Goal: Entertainment & Leisure: Browse casually

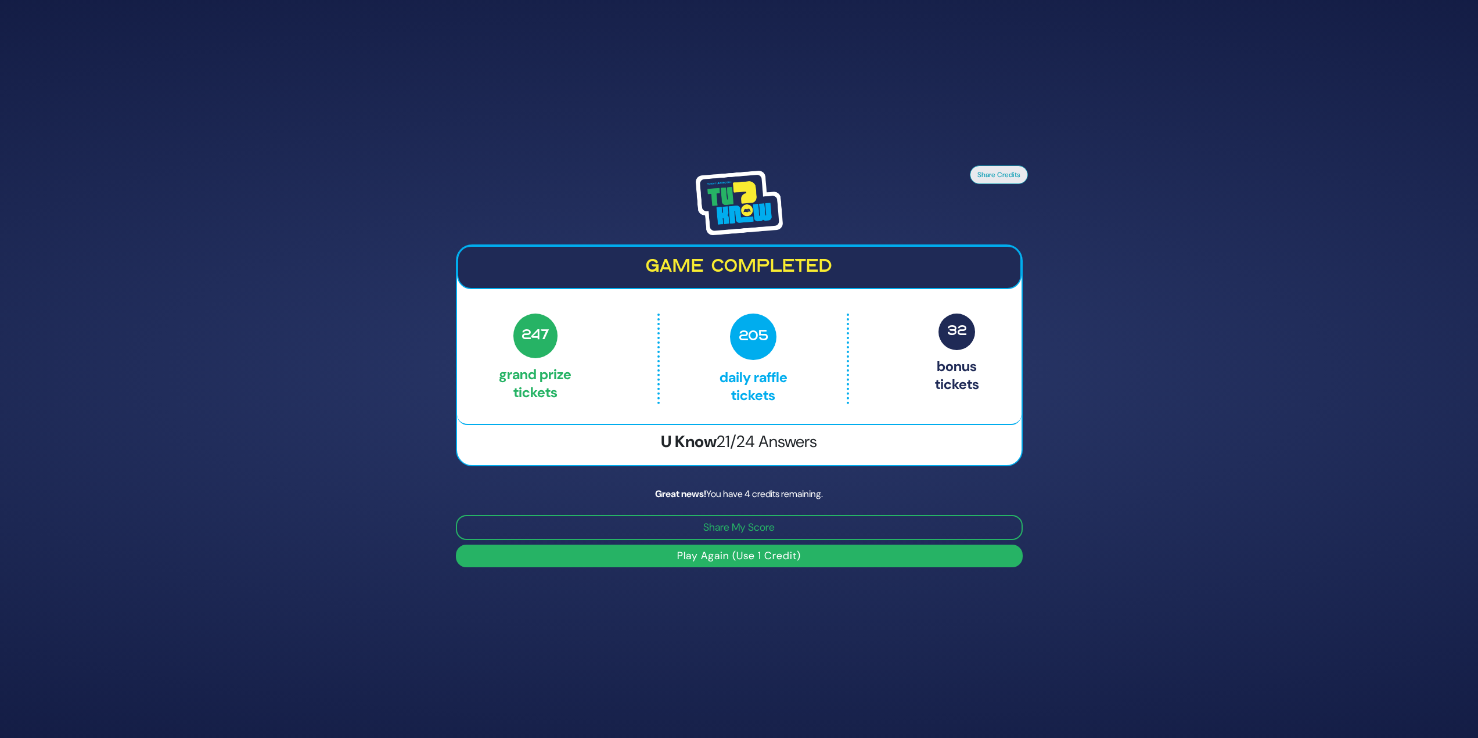
scroll to position [198, 0]
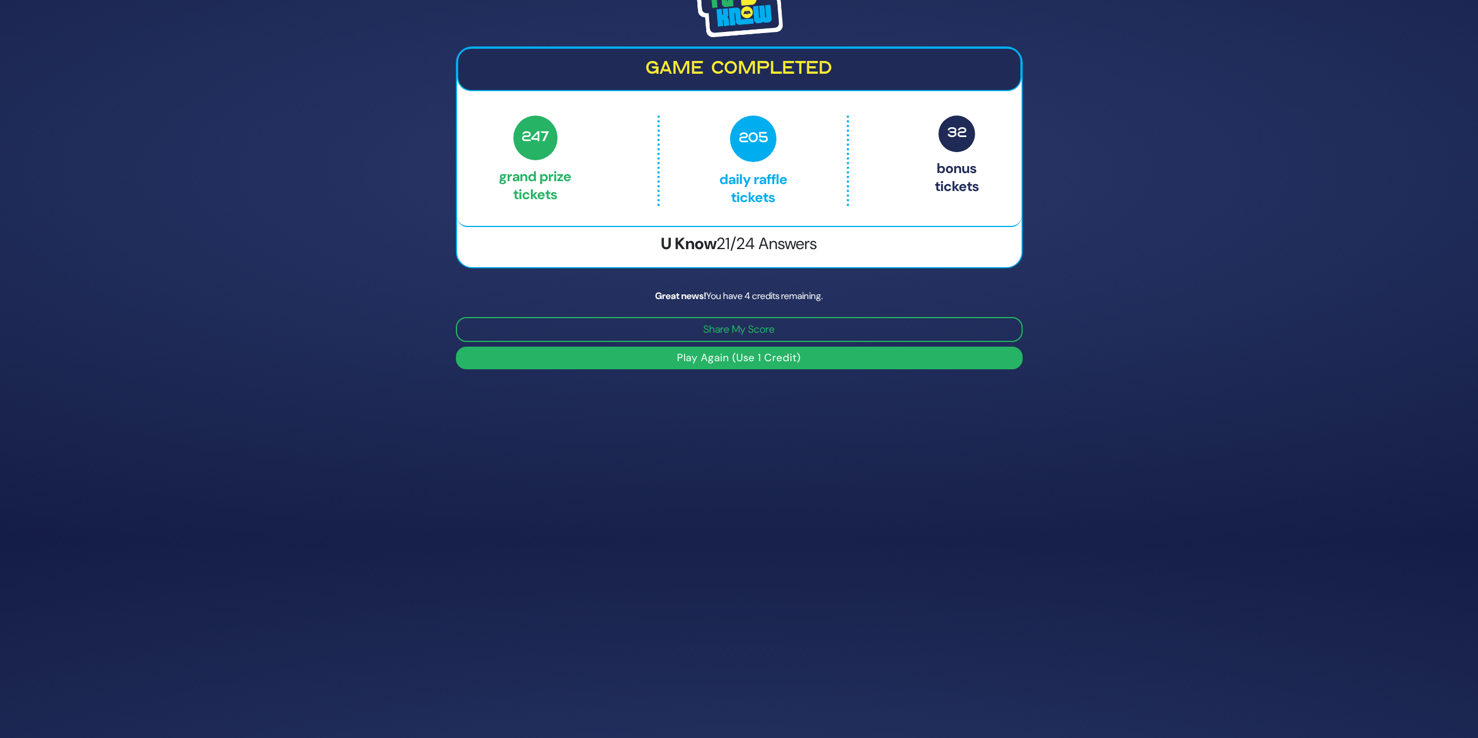
click at [727, 363] on button "Play Again (Use 1 Credit)" at bounding box center [739, 358] width 567 height 23
click at [742, 357] on button "Play Again (Use 1 Credit)" at bounding box center [739, 358] width 567 height 23
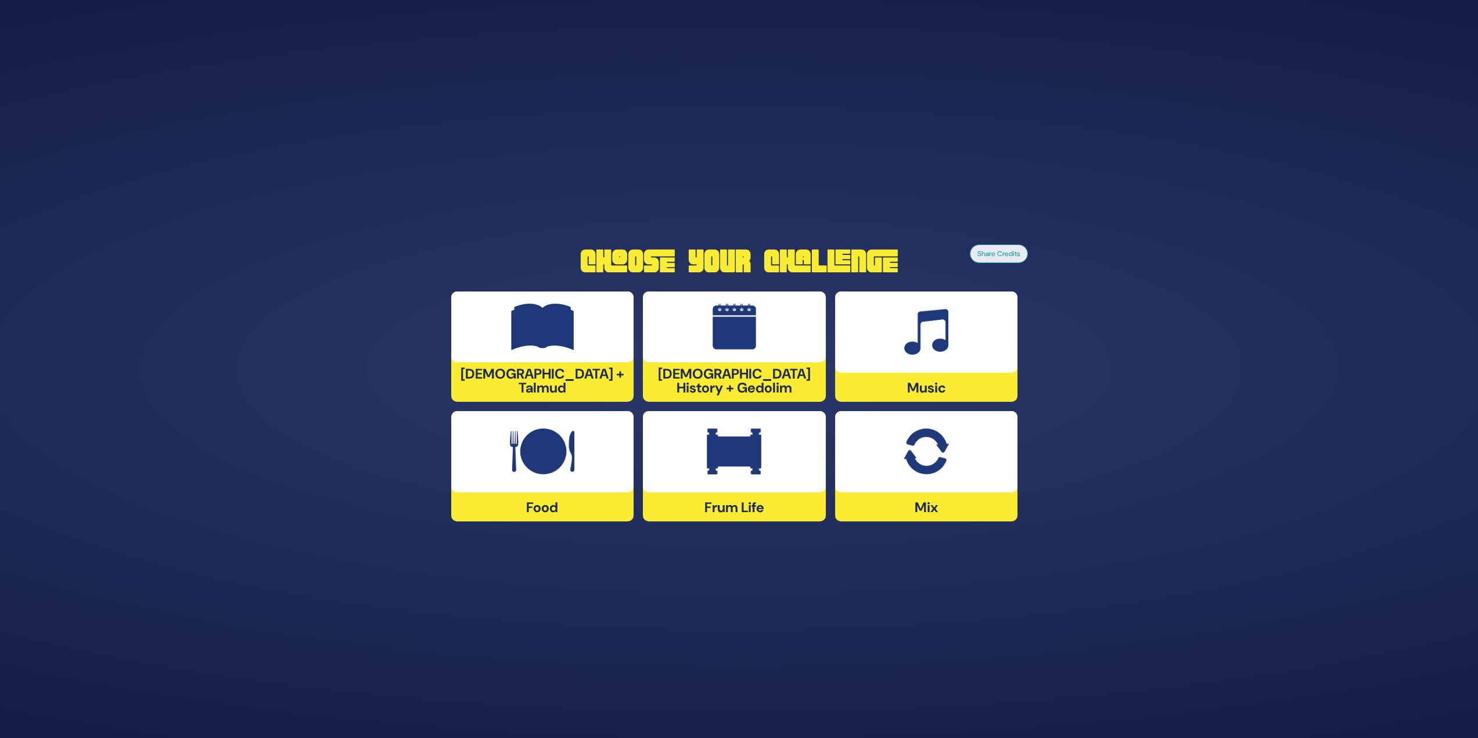
click at [758, 473] on img at bounding box center [734, 451] width 55 height 46
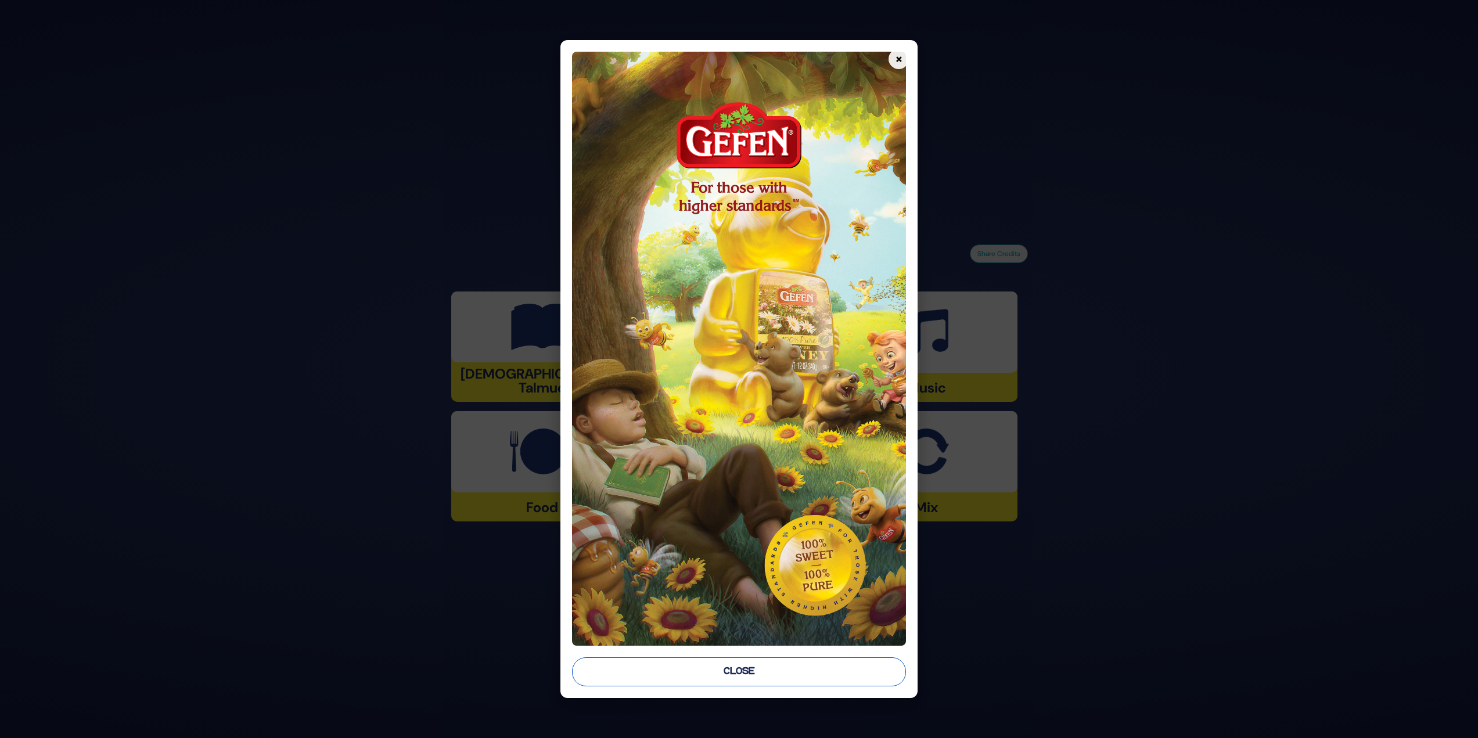
click at [770, 677] on button "Close" at bounding box center [739, 671] width 334 height 29
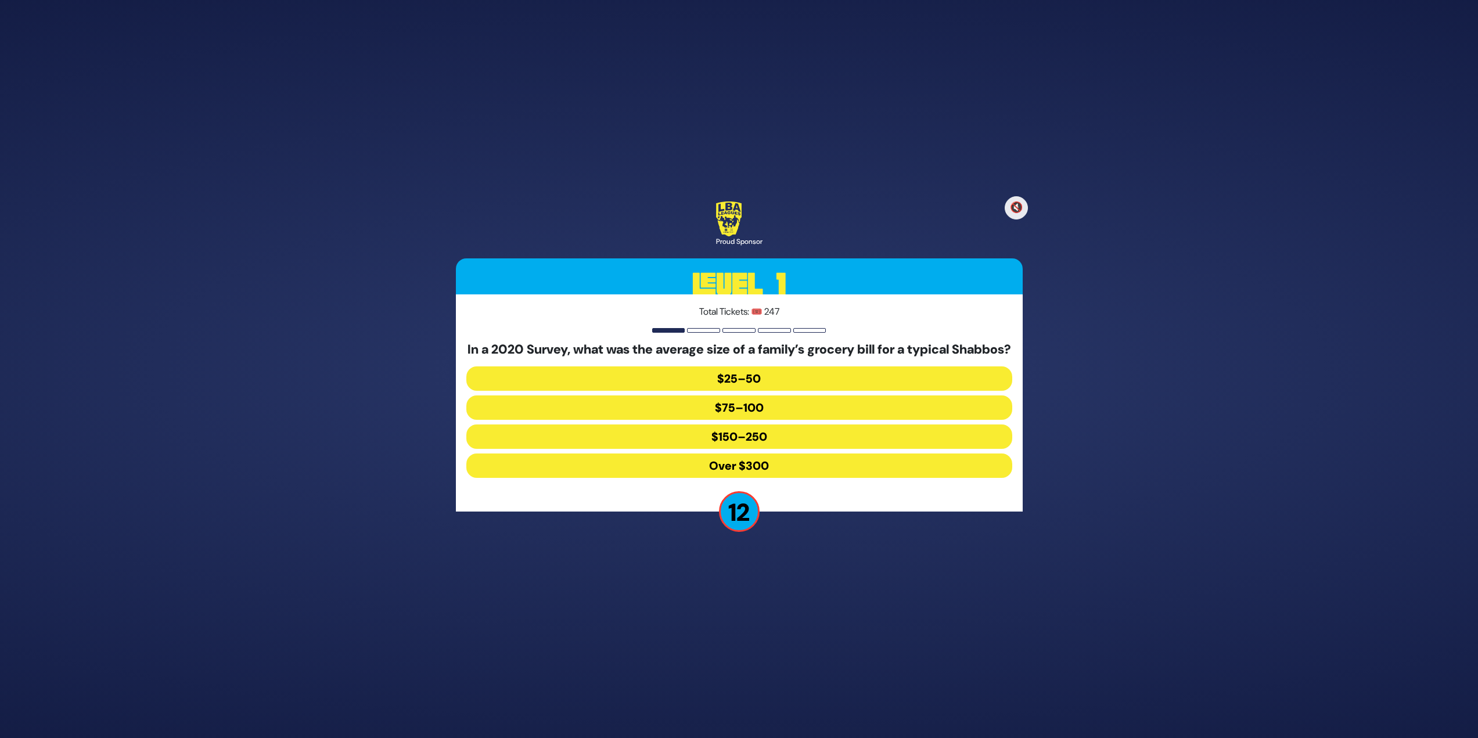
click at [758, 444] on button "$150–250" at bounding box center [739, 436] width 546 height 24
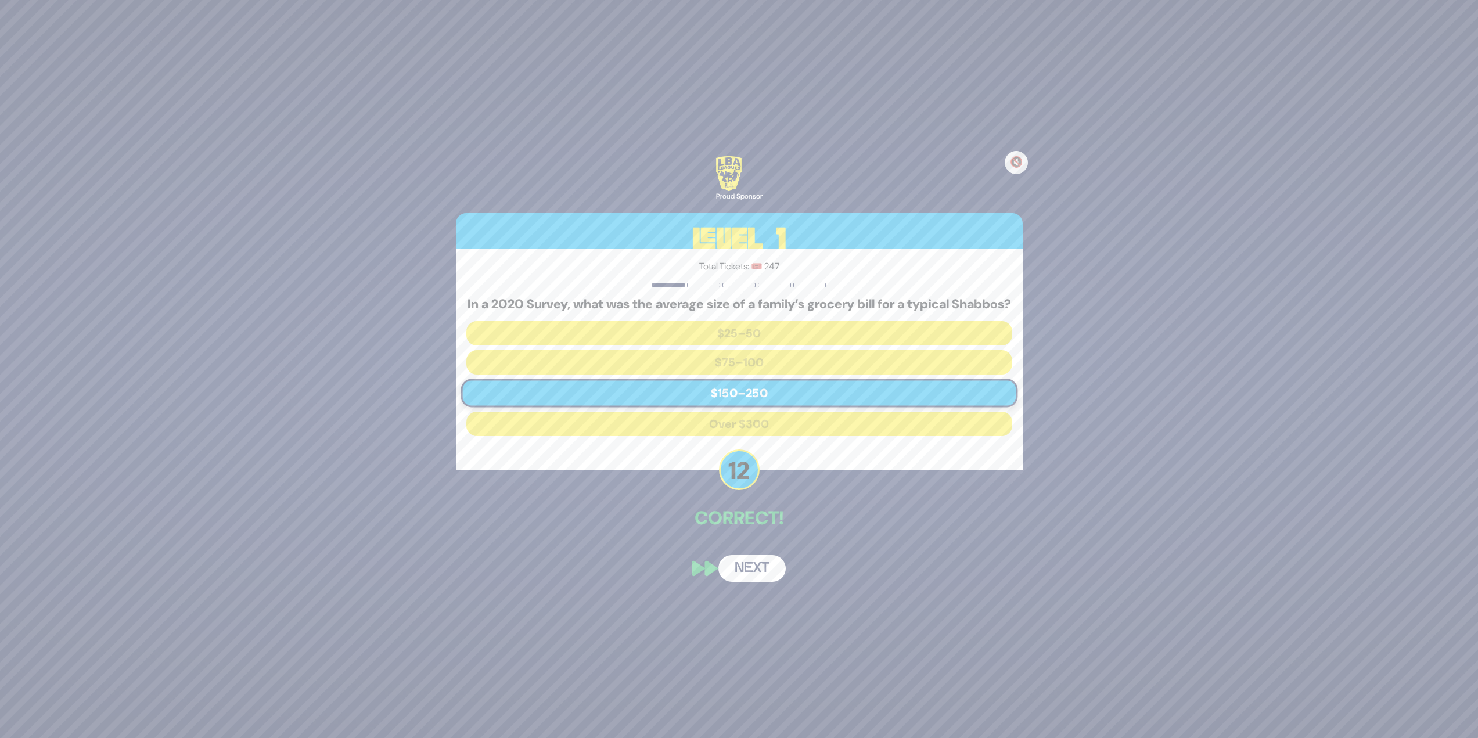
click at [744, 582] on button "Next" at bounding box center [751, 568] width 67 height 27
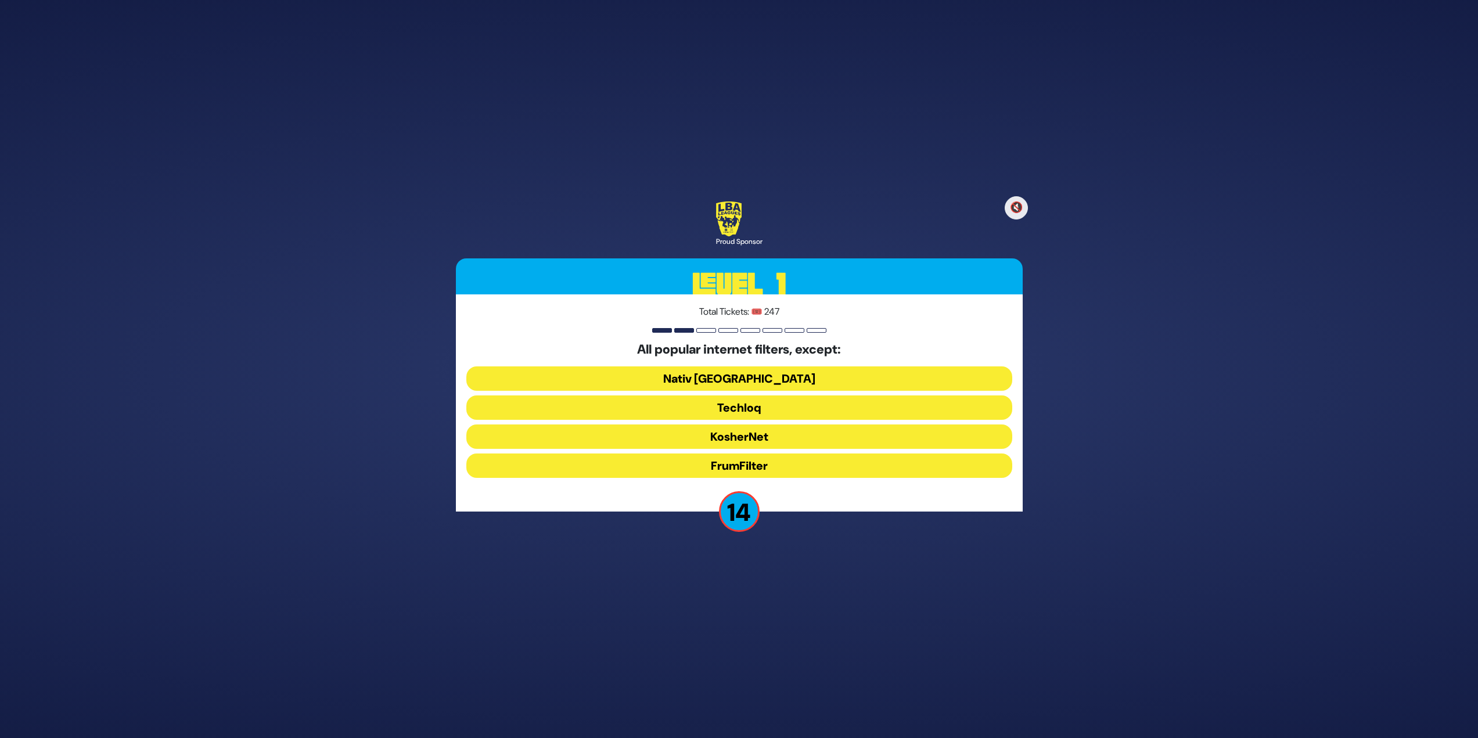
click at [734, 458] on button "FrumFilter" at bounding box center [739, 465] width 546 height 24
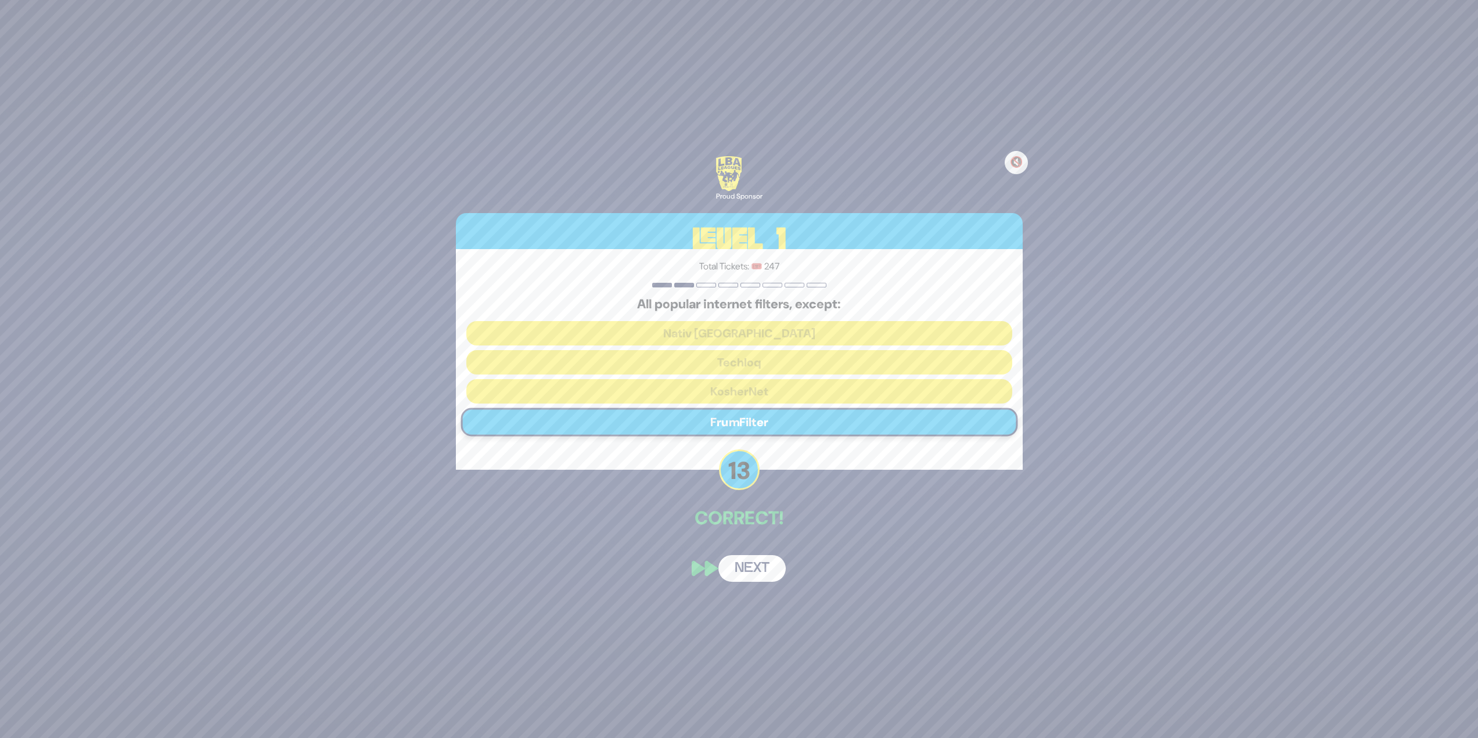
click at [763, 564] on button "Next" at bounding box center [751, 568] width 67 height 27
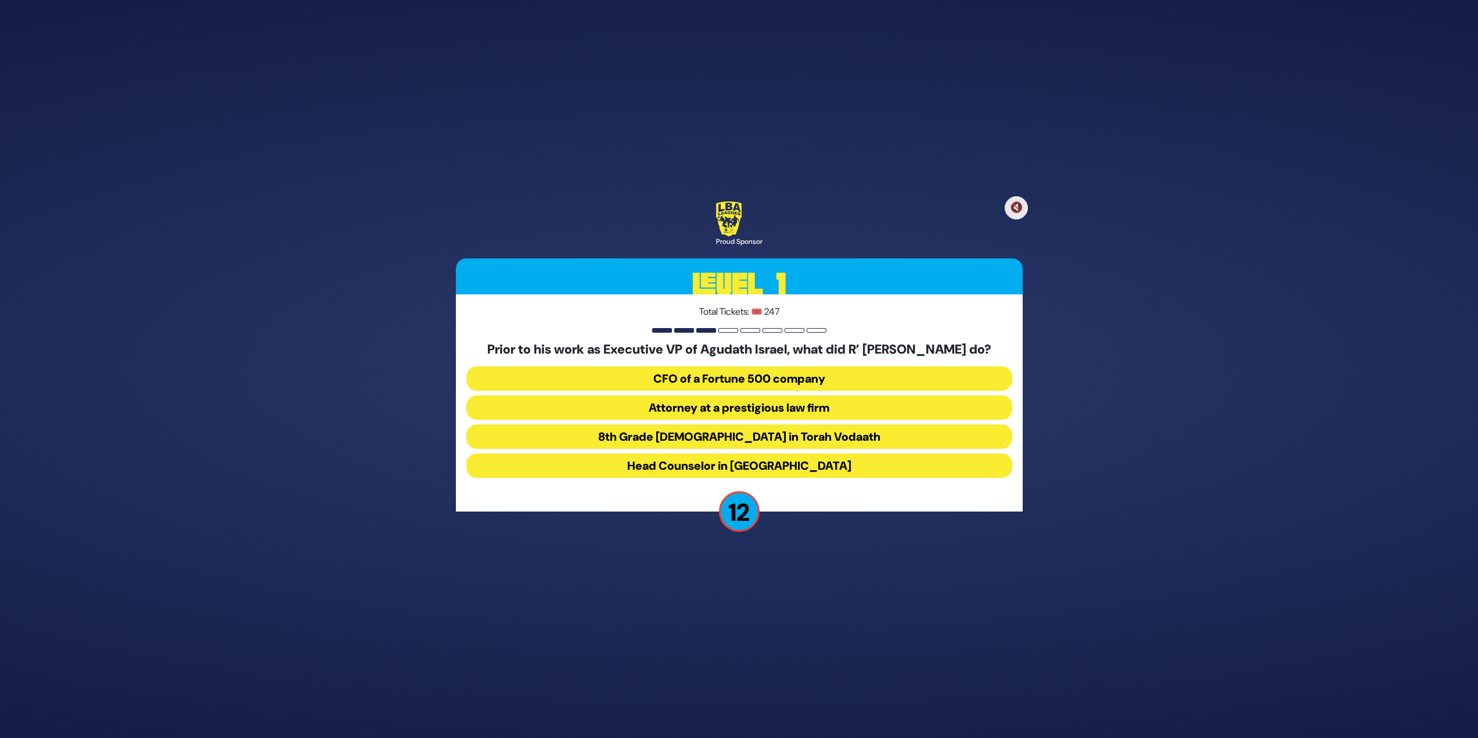
click at [816, 411] on button "Attorney at a prestigious law firm" at bounding box center [739, 407] width 546 height 24
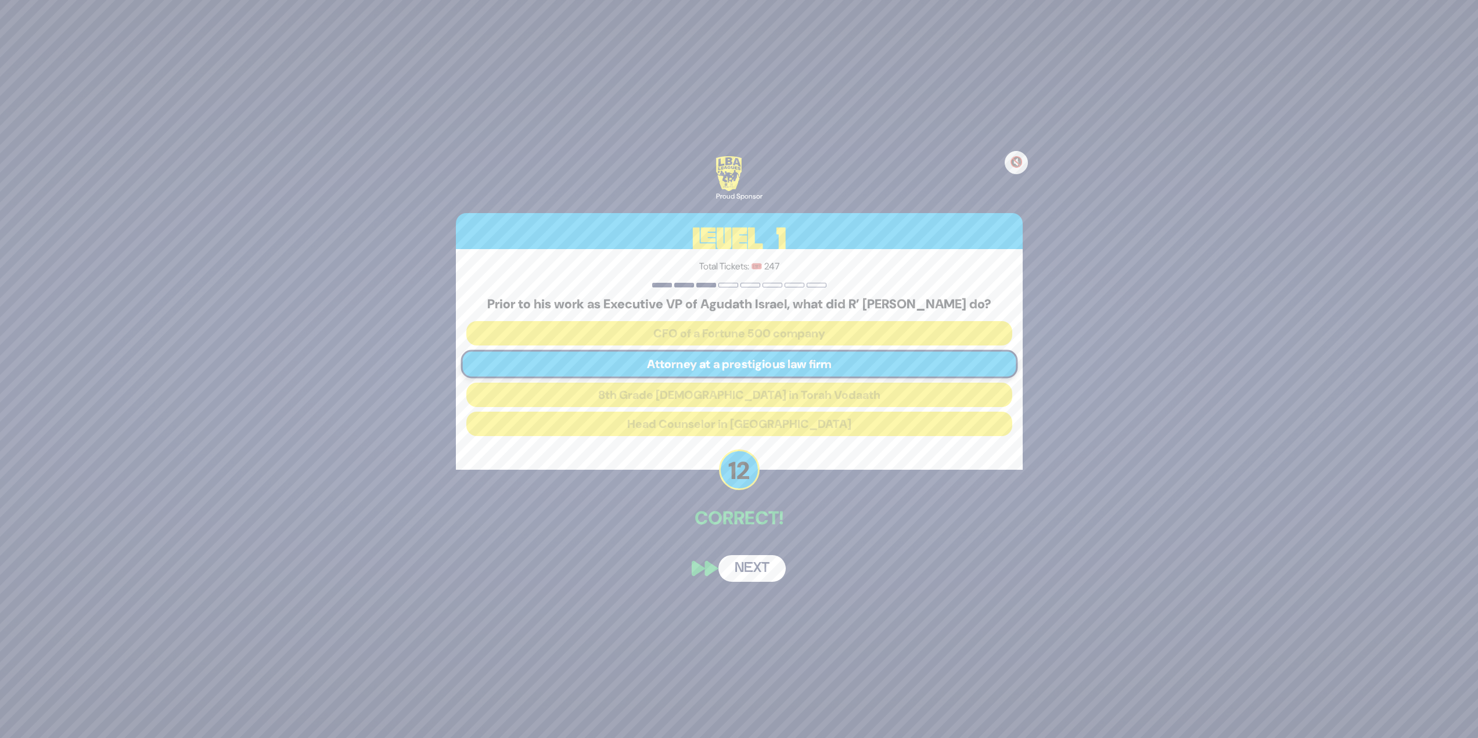
click at [753, 582] on button "Next" at bounding box center [751, 568] width 67 height 27
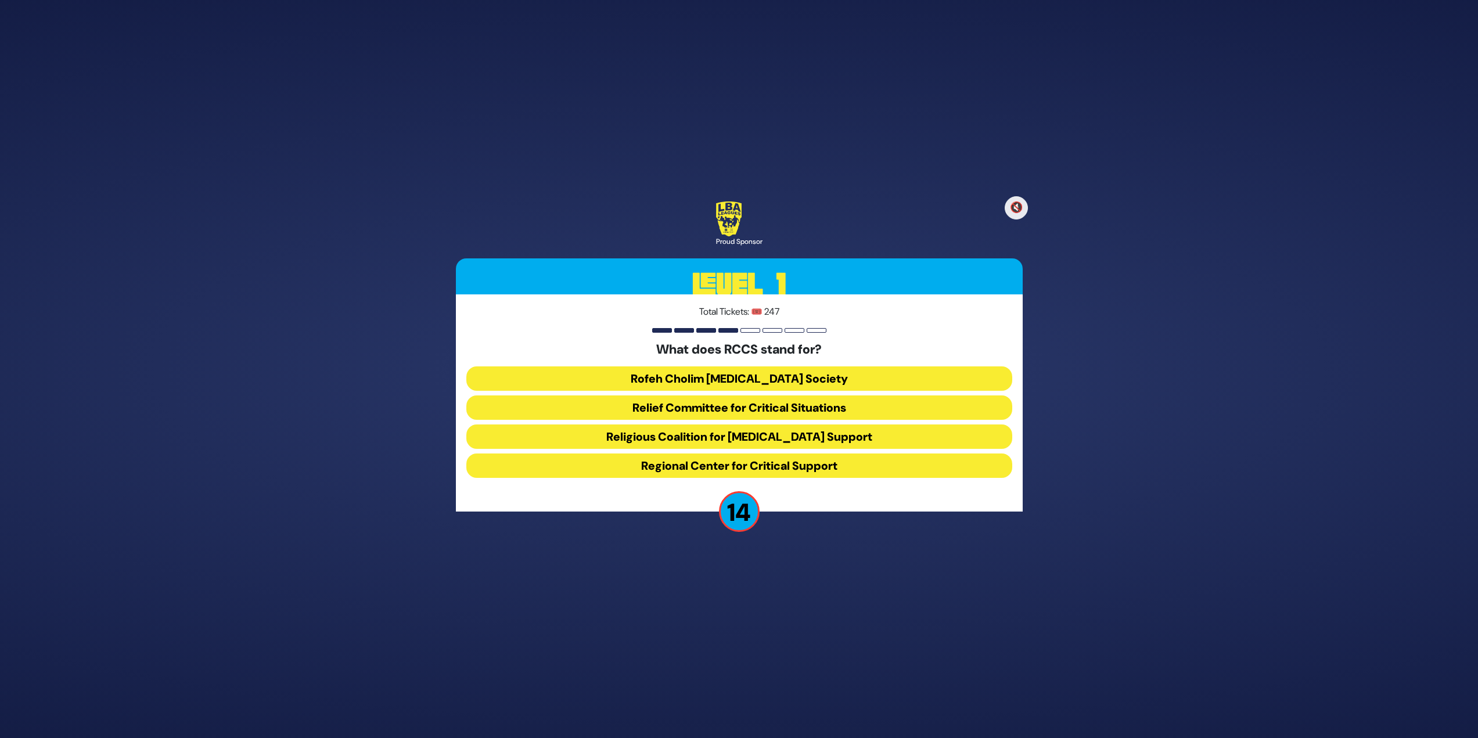
click at [802, 381] on button "Rofeh Cholim [MEDICAL_DATA] Society" at bounding box center [739, 378] width 546 height 24
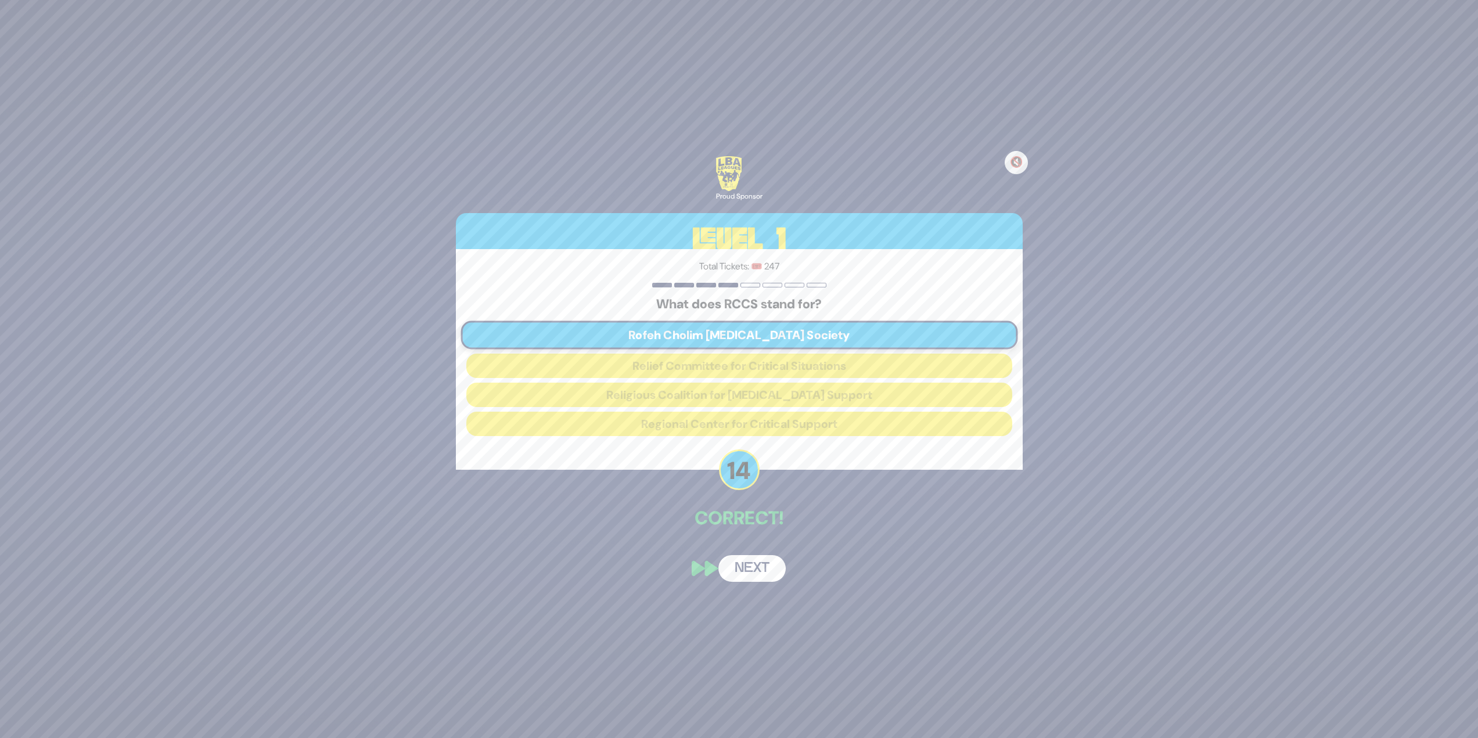
click at [754, 560] on button "Next" at bounding box center [751, 568] width 67 height 27
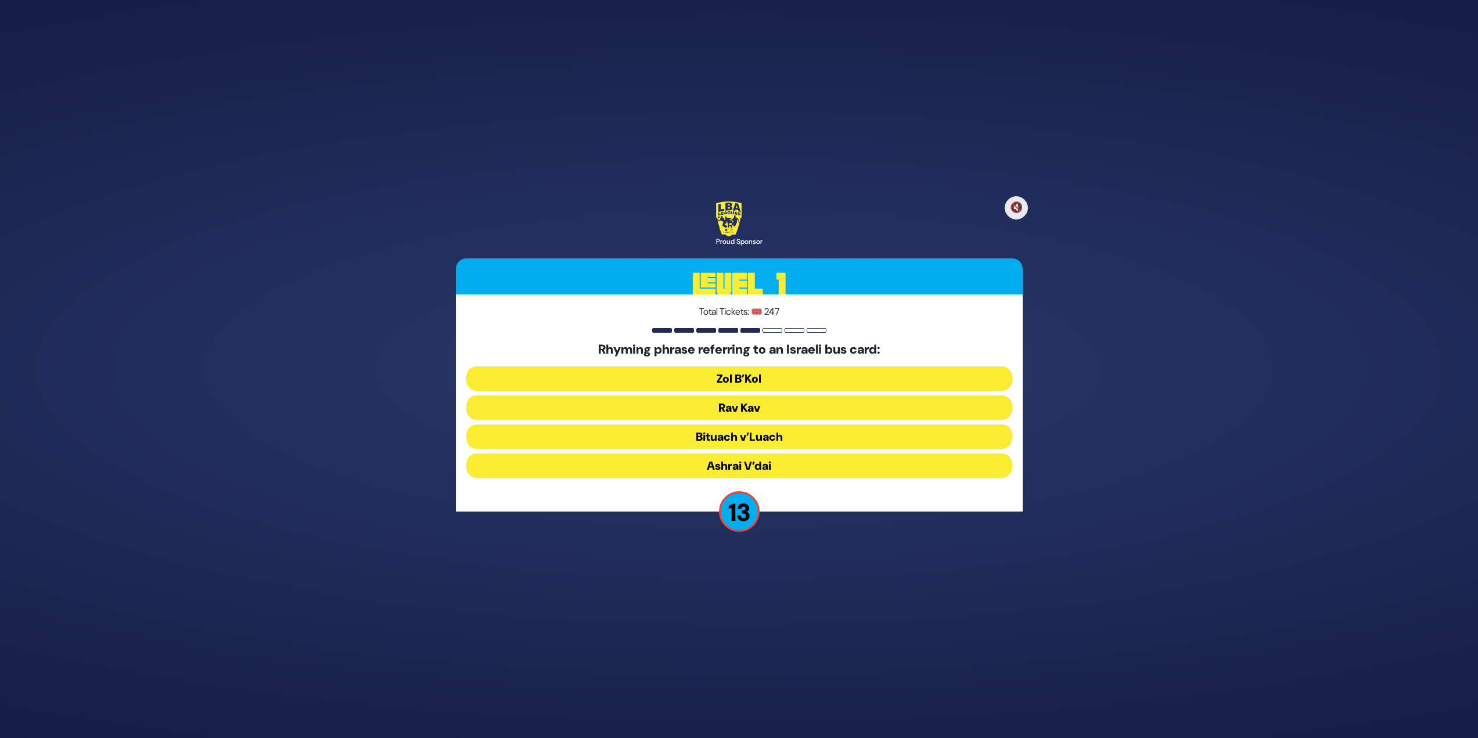
click at [756, 401] on button "Rav Kav" at bounding box center [739, 407] width 546 height 24
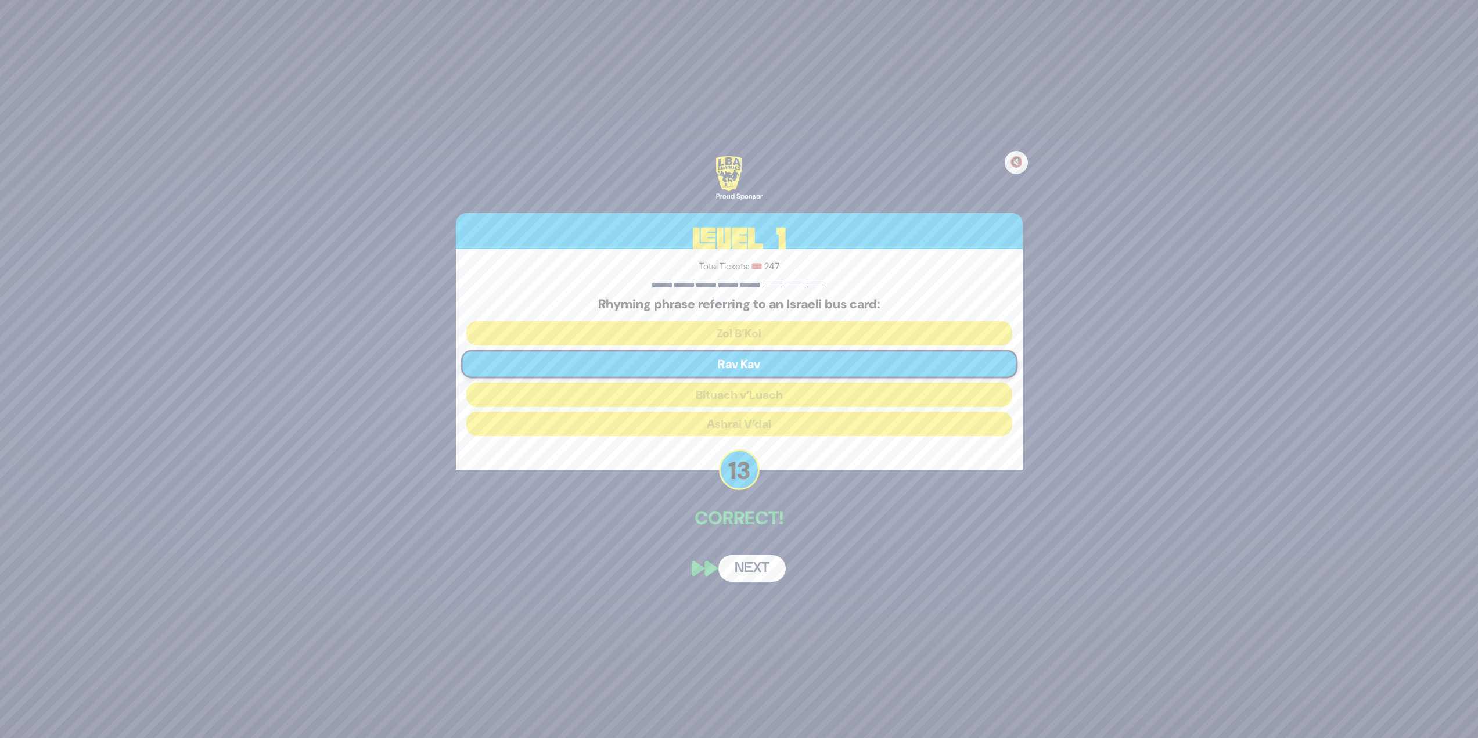
click at [740, 571] on button "Next" at bounding box center [751, 568] width 67 height 27
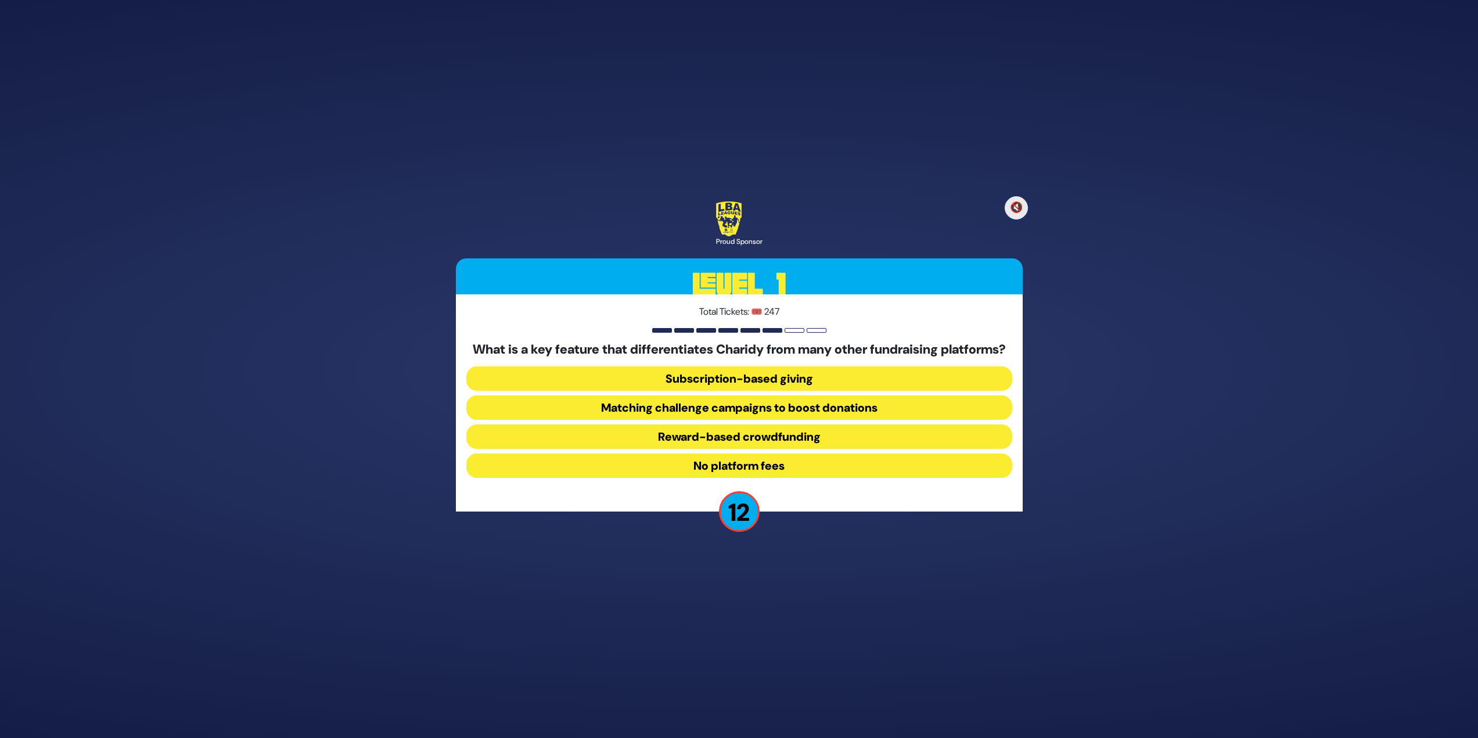
click at [881, 416] on button "Matching challenge campaigns to boost donations" at bounding box center [739, 407] width 546 height 24
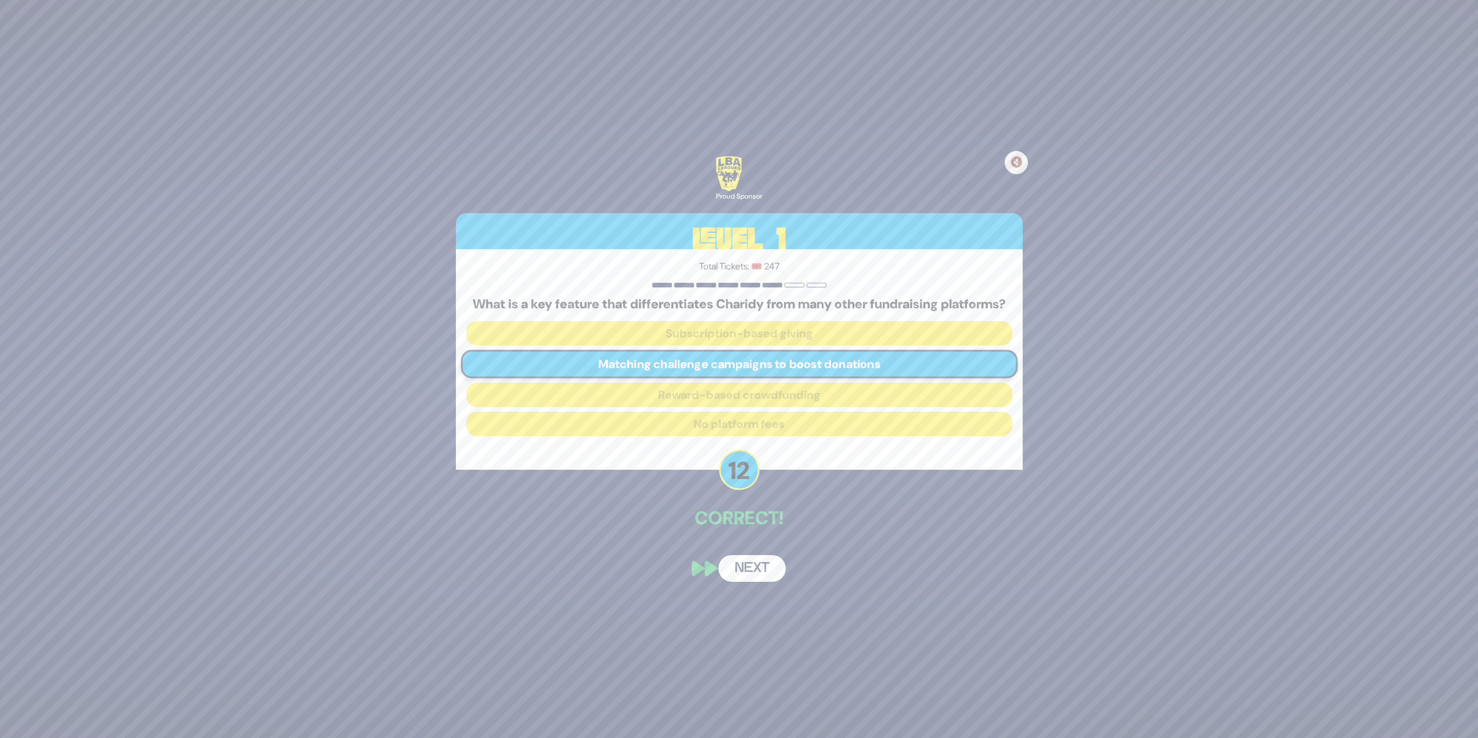
drag, startPoint x: 725, startPoint y: 575, endPoint x: 732, endPoint y: 583, distance: 10.7
click at [725, 576] on button "Next" at bounding box center [751, 568] width 67 height 27
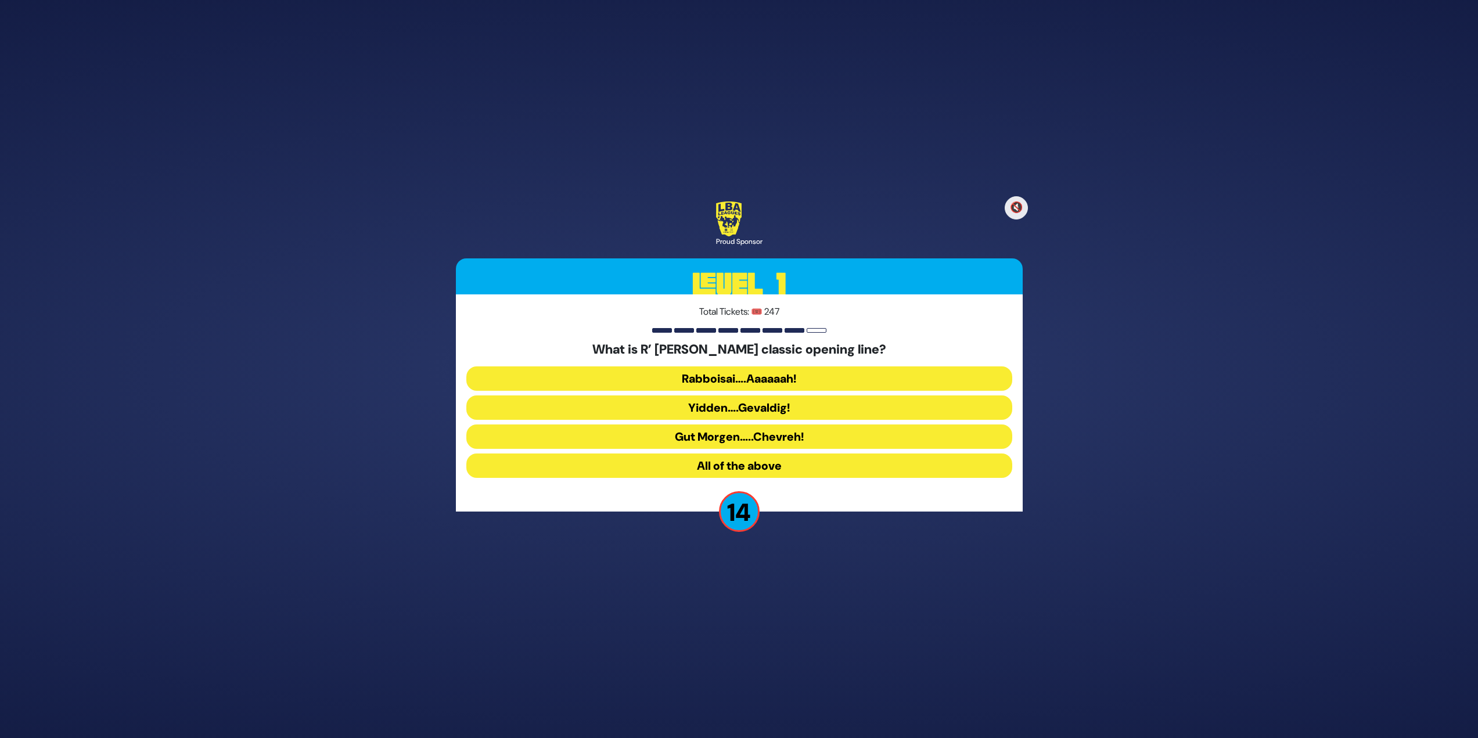
click at [716, 380] on button "Rabboisai….Aaaaaah!" at bounding box center [739, 378] width 546 height 24
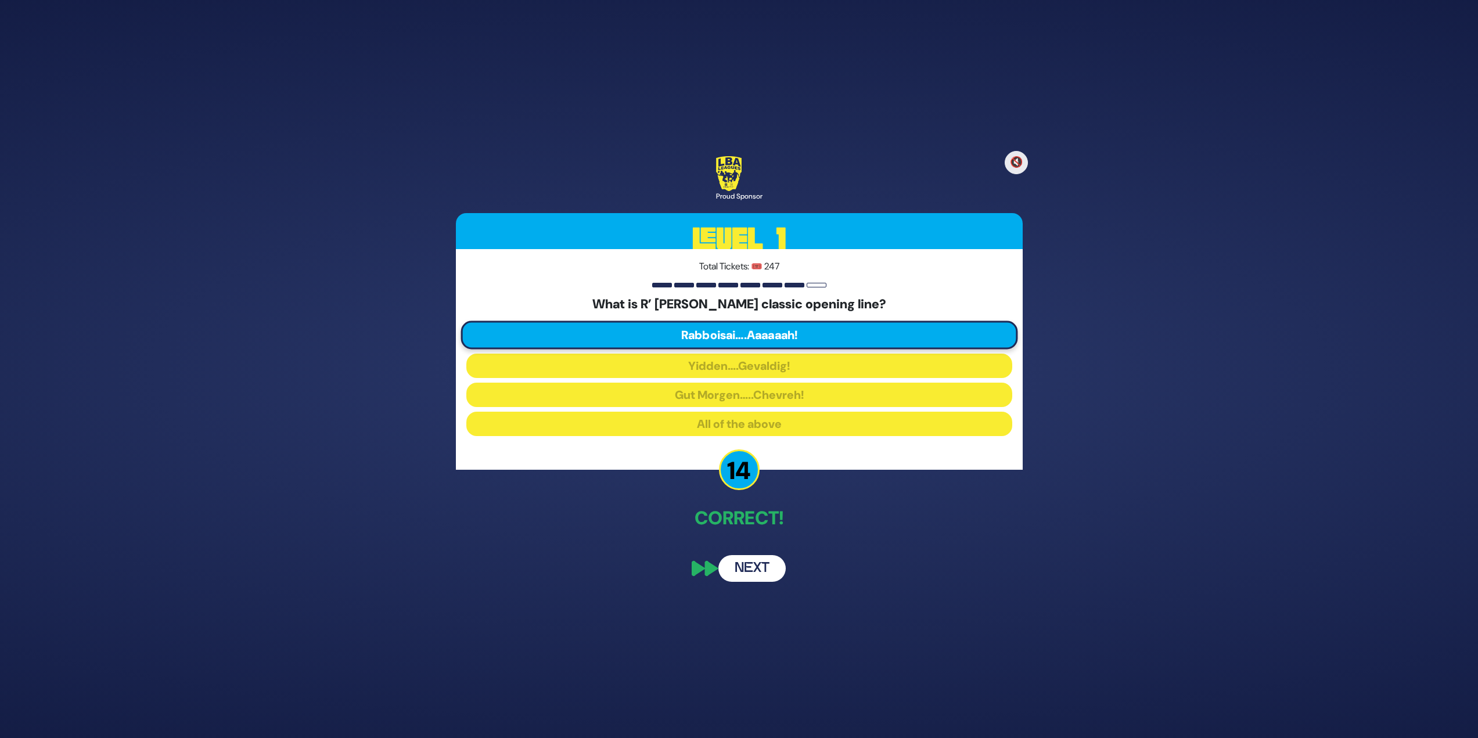
click at [758, 558] on button "Next" at bounding box center [751, 568] width 67 height 27
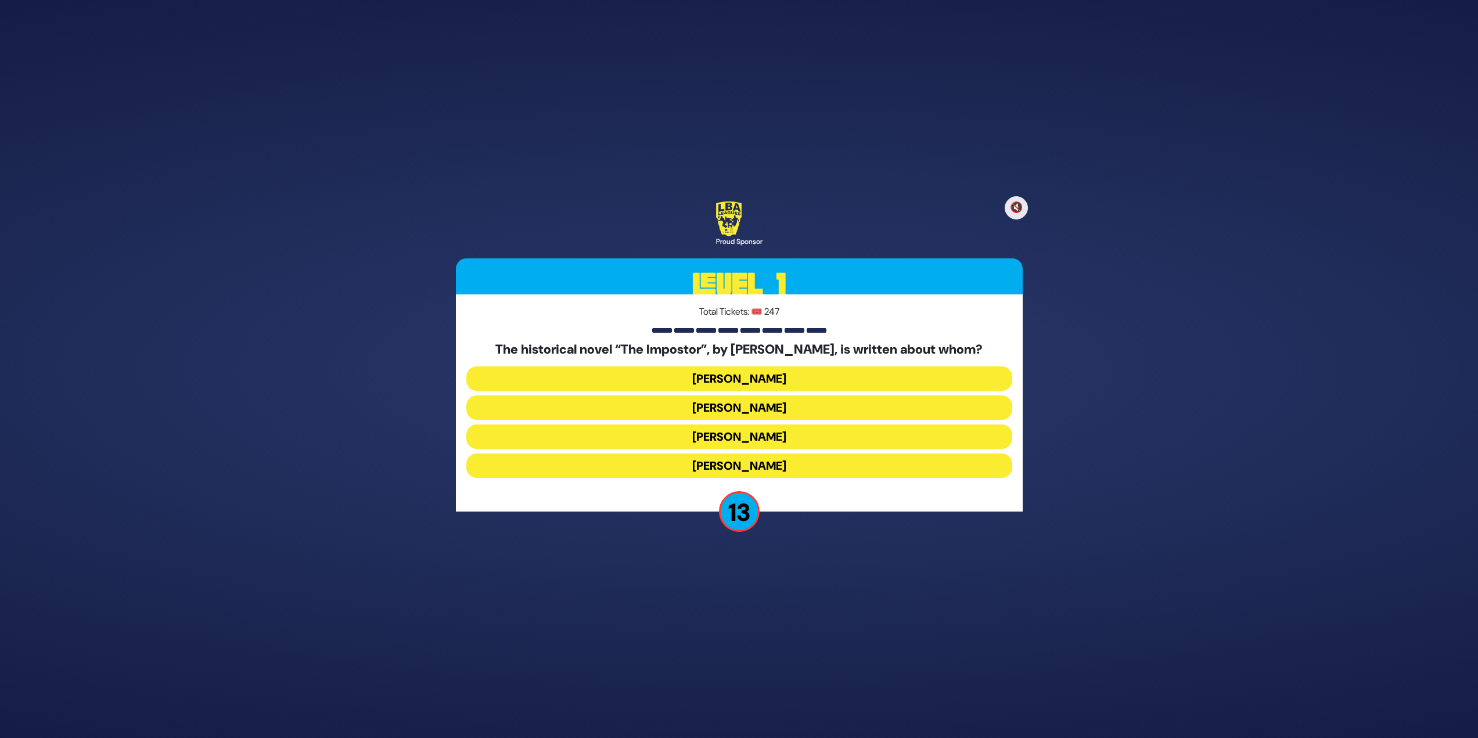
click at [652, 427] on button "[PERSON_NAME]" at bounding box center [739, 436] width 546 height 24
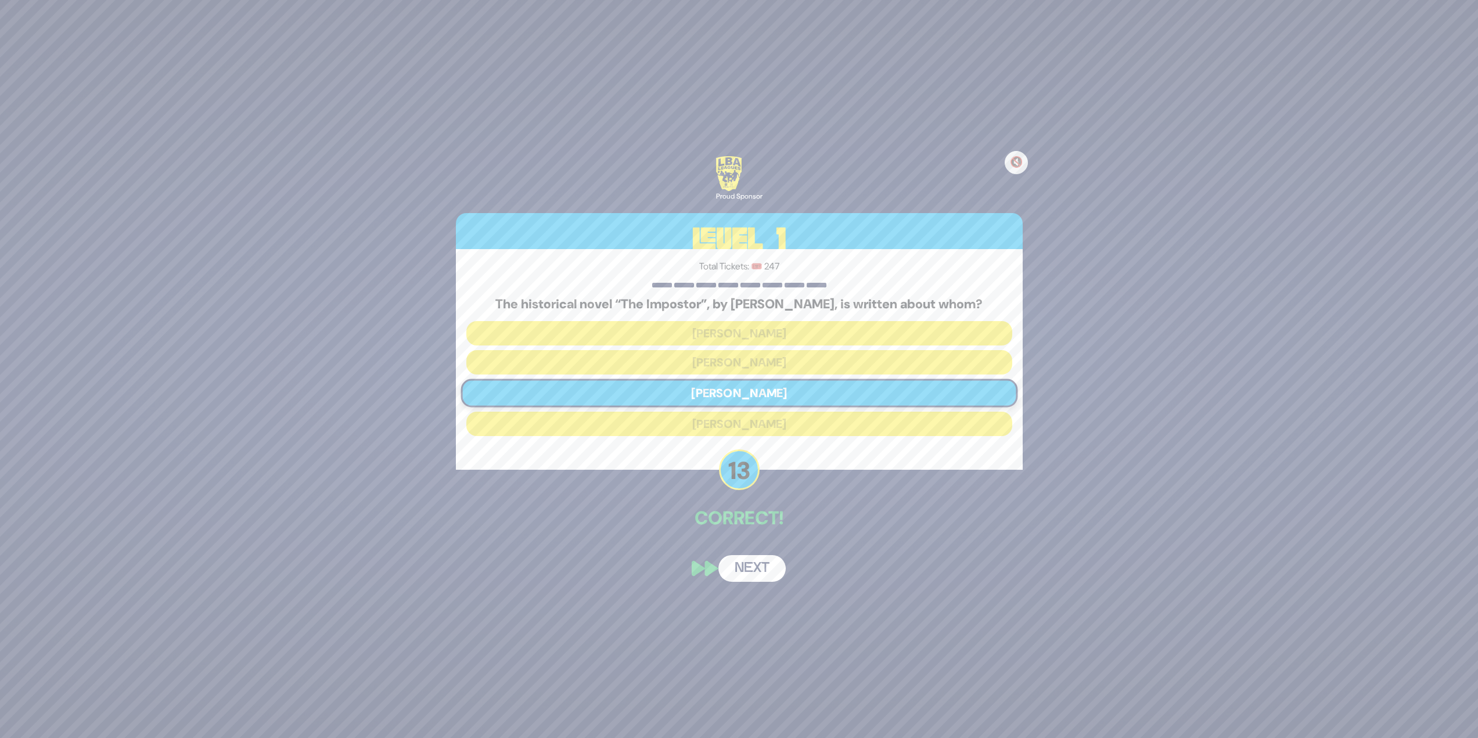
click at [748, 549] on div "🔇 Proud Sponsor Level 1 Total Tickets: 🎟️ 247 The historical novel “The Imposto…" at bounding box center [739, 368] width 595 height 453
click at [744, 567] on button "Next" at bounding box center [751, 568] width 67 height 27
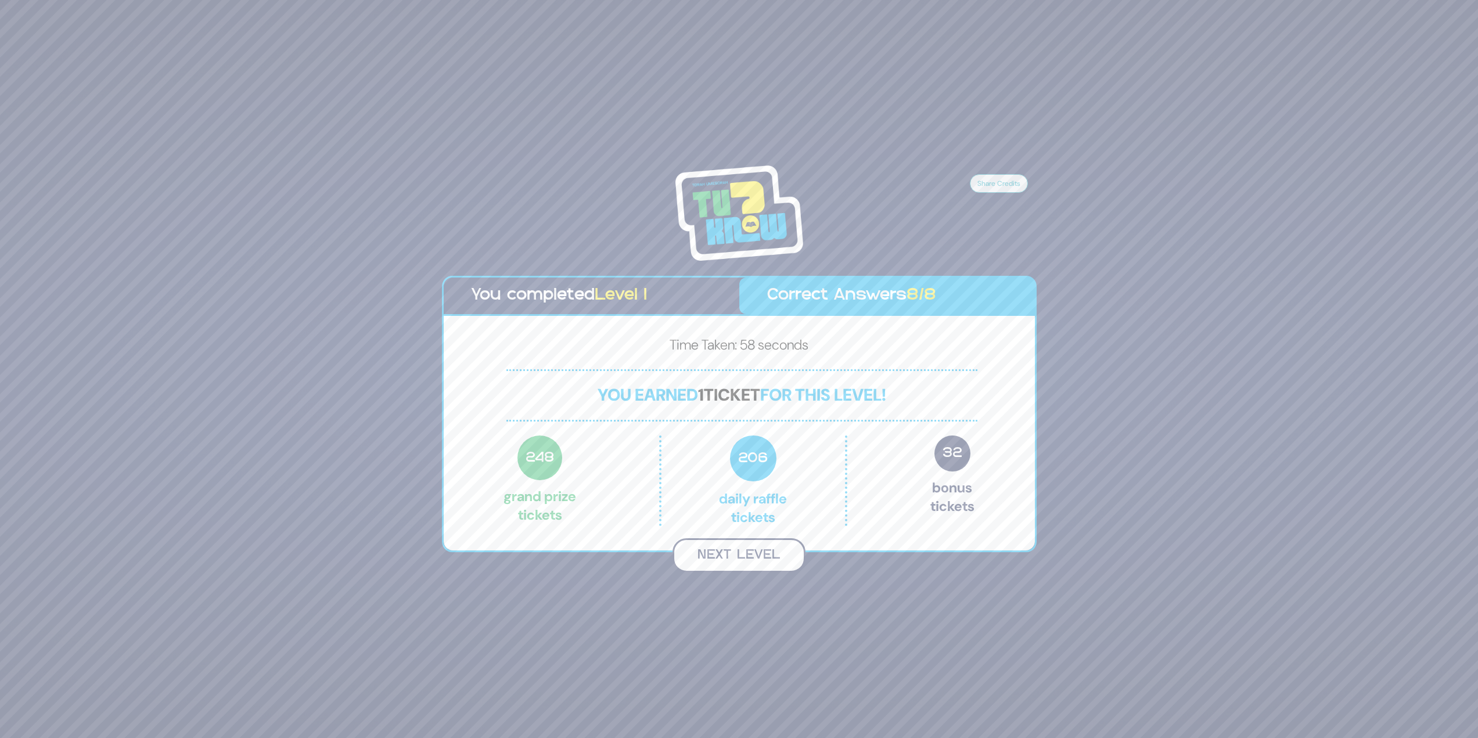
click at [725, 566] on button "Next Level" at bounding box center [738, 555] width 133 height 34
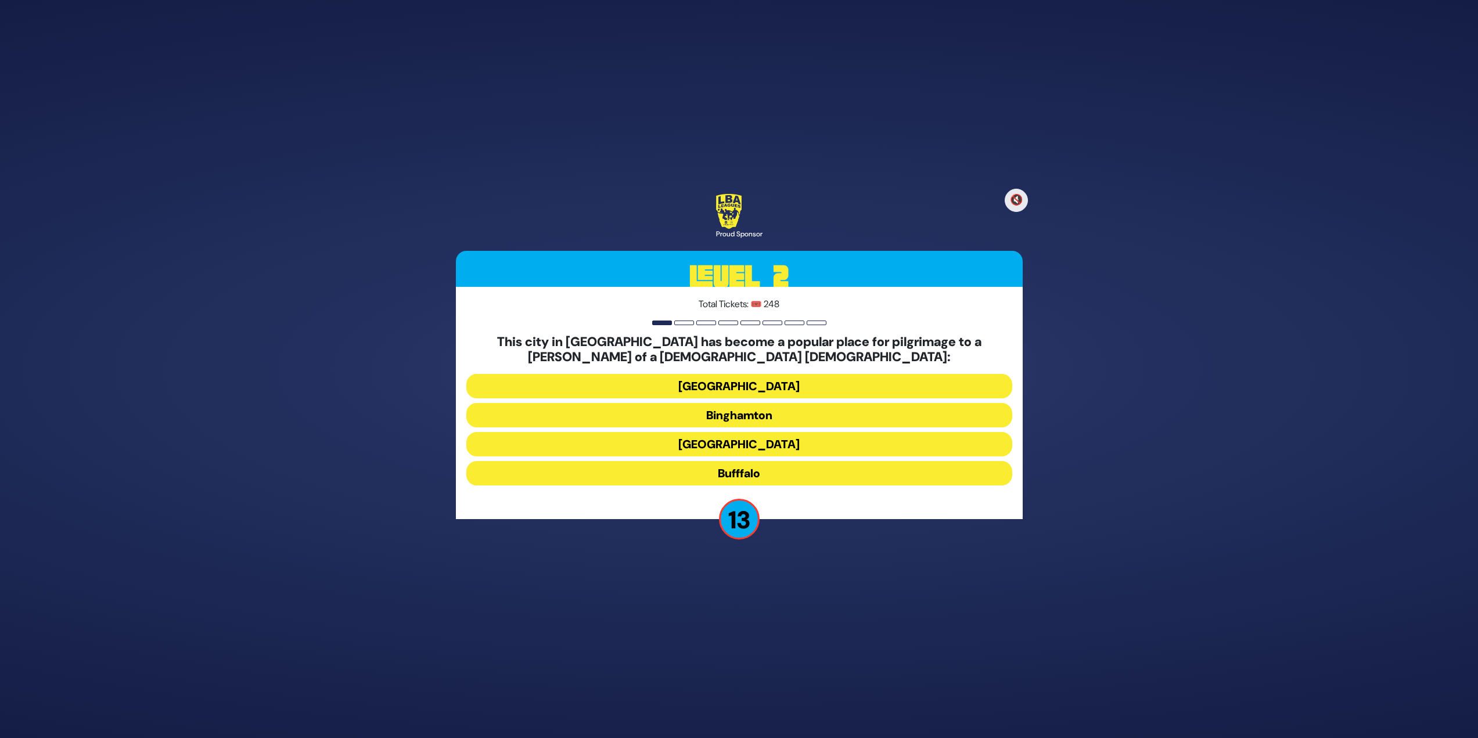
click at [678, 476] on button "Bufffalo" at bounding box center [739, 473] width 546 height 24
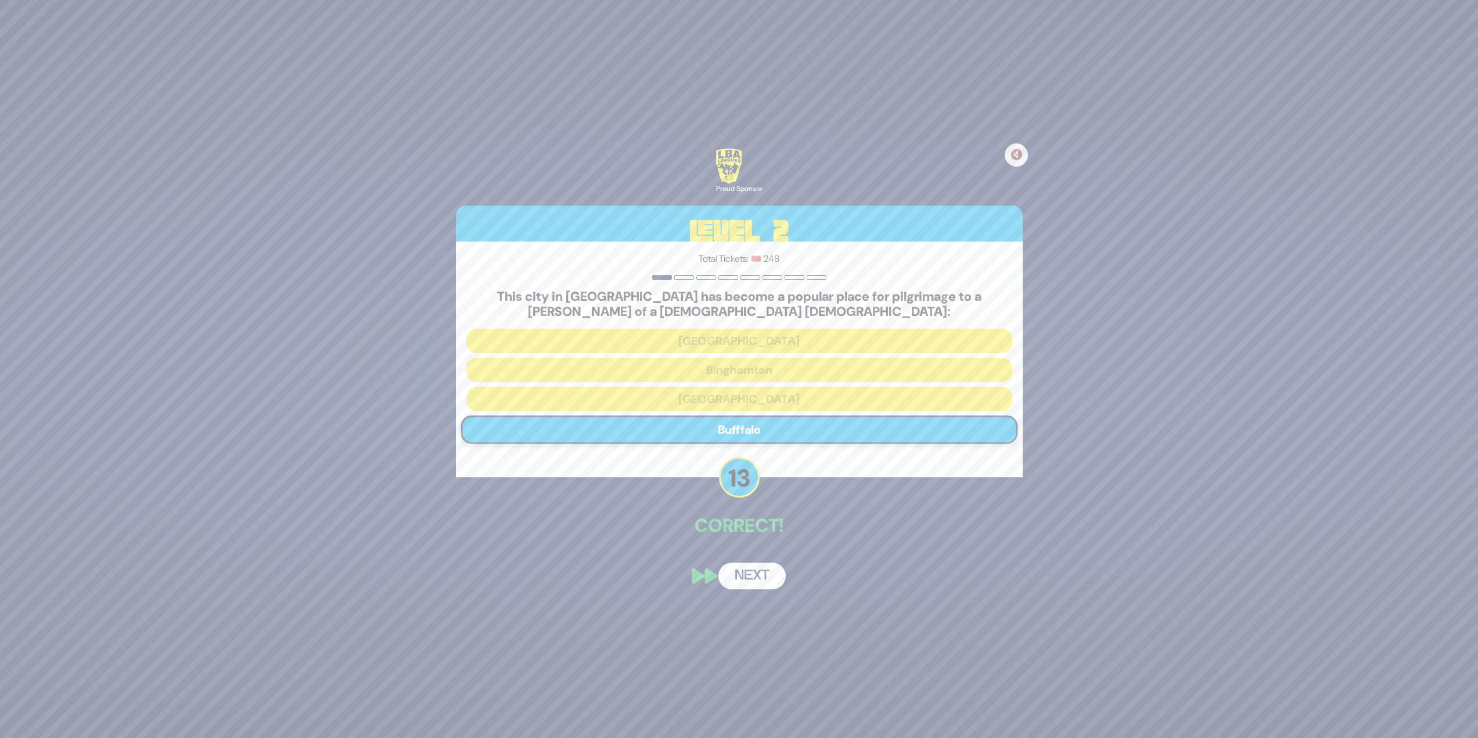
click at [760, 567] on button "Next" at bounding box center [751, 576] width 67 height 27
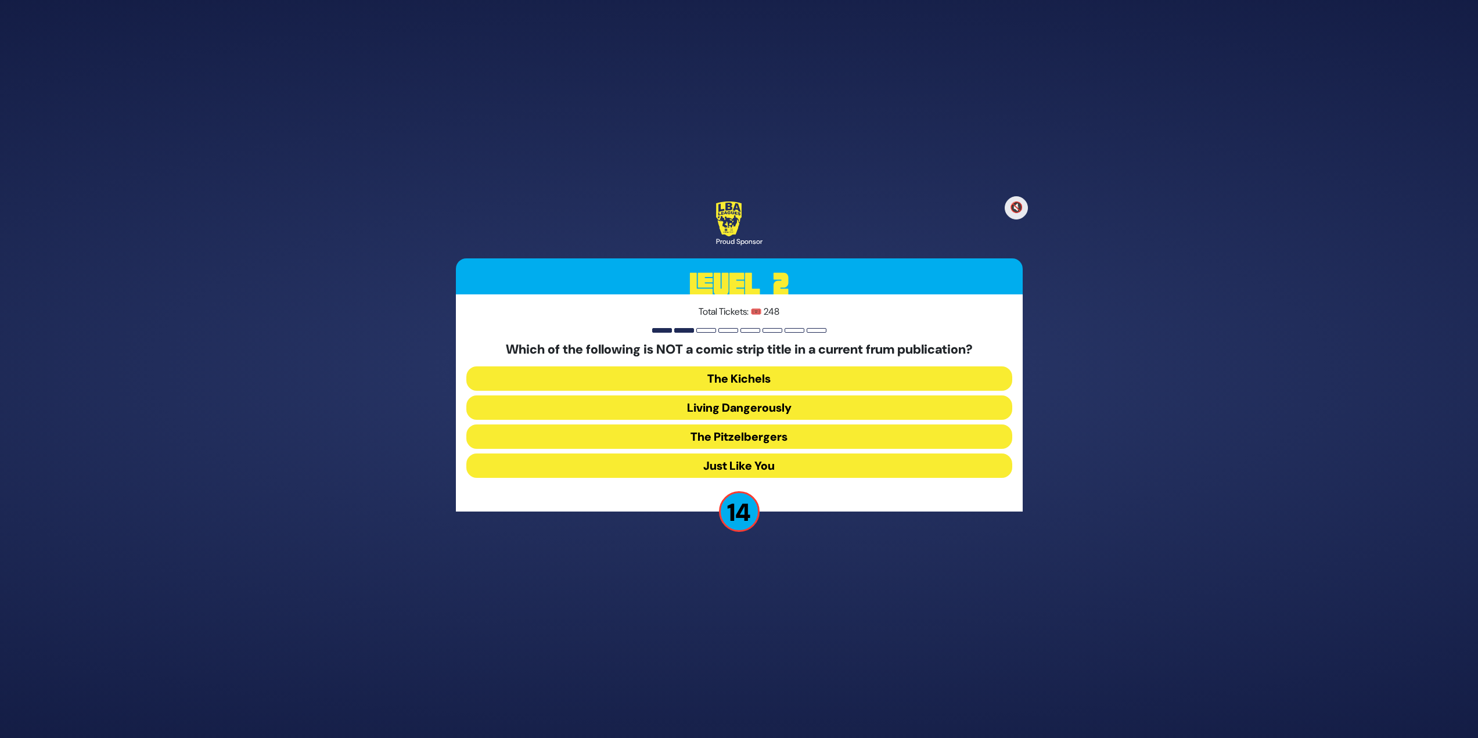
click at [711, 476] on button "Just Like You" at bounding box center [739, 465] width 546 height 24
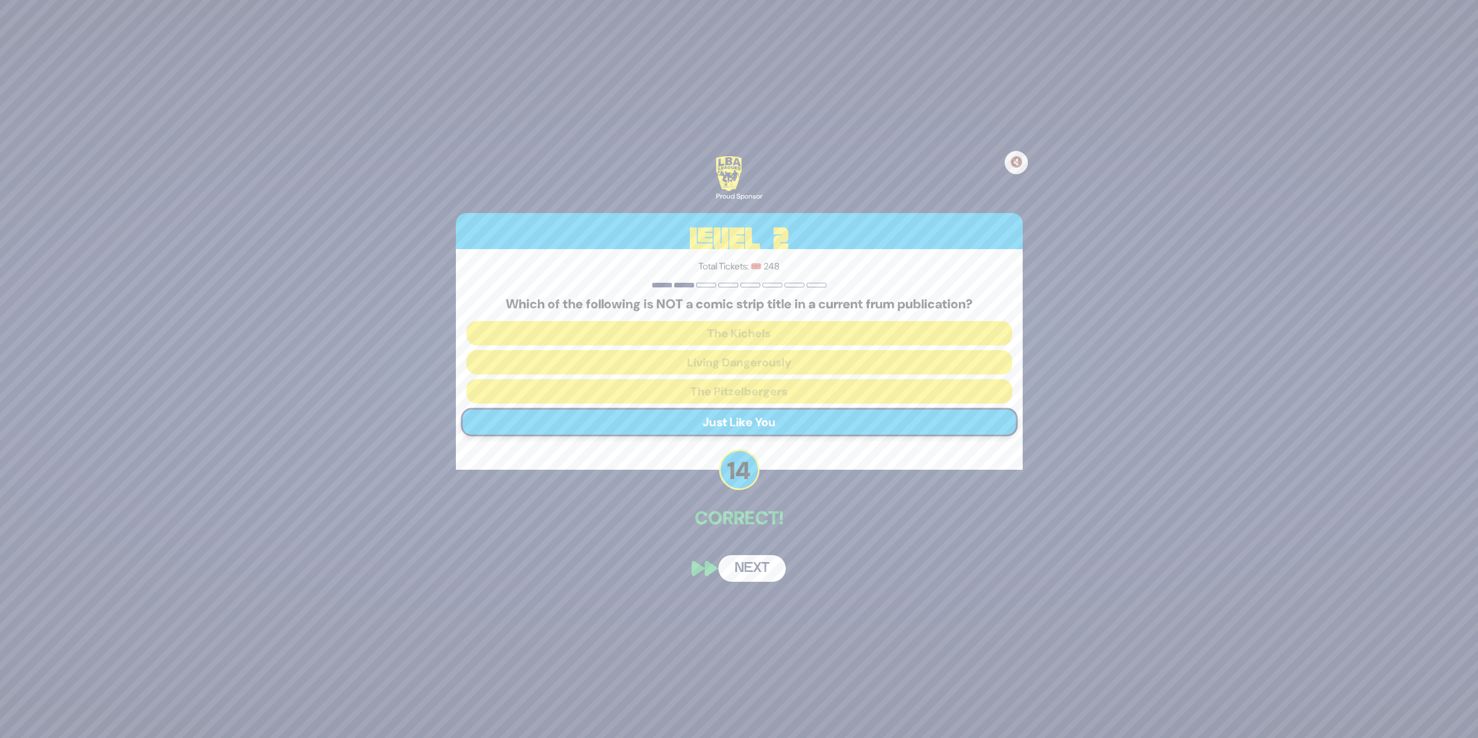
click at [763, 570] on button "Next" at bounding box center [751, 568] width 67 height 27
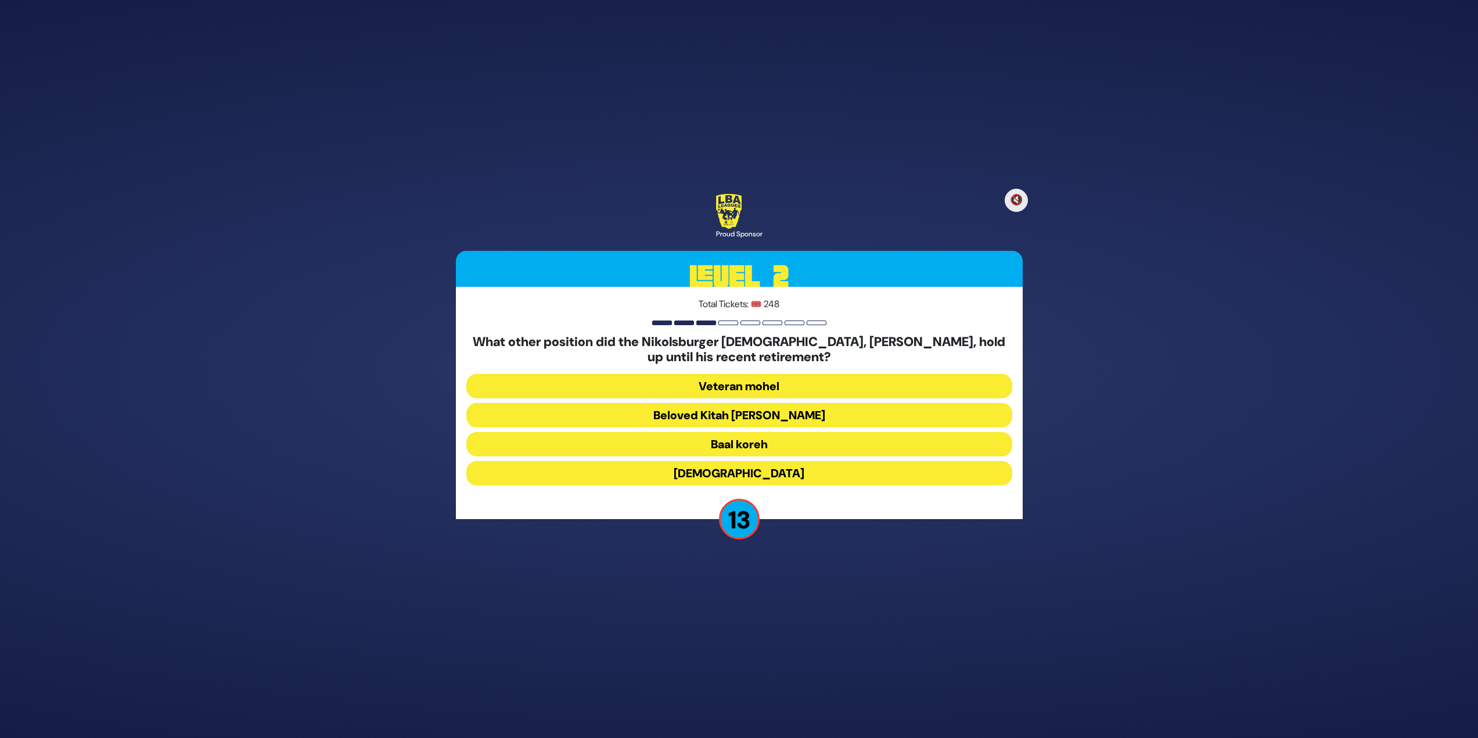
click at [743, 417] on button "Beloved Kitah [PERSON_NAME]" at bounding box center [739, 415] width 546 height 24
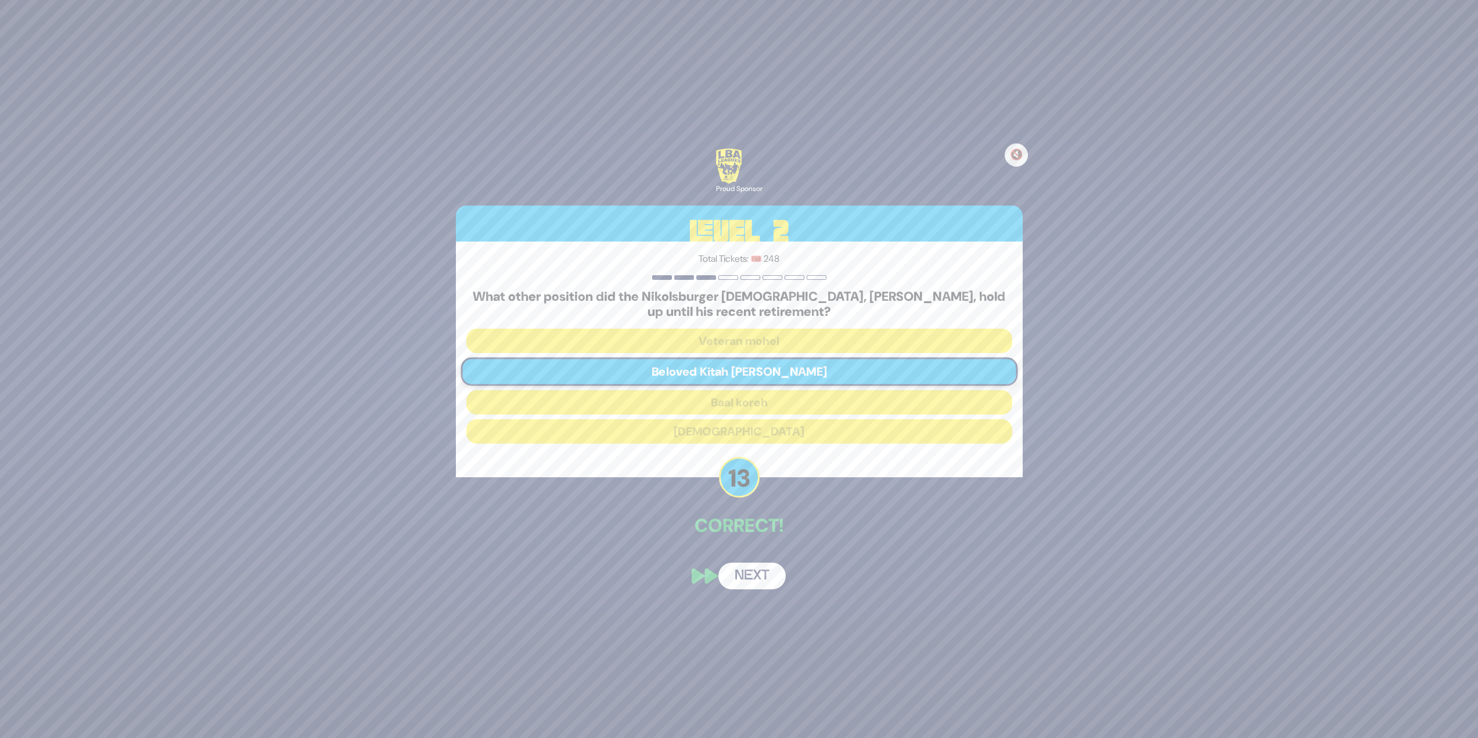
click at [772, 571] on button "Next" at bounding box center [751, 576] width 67 height 27
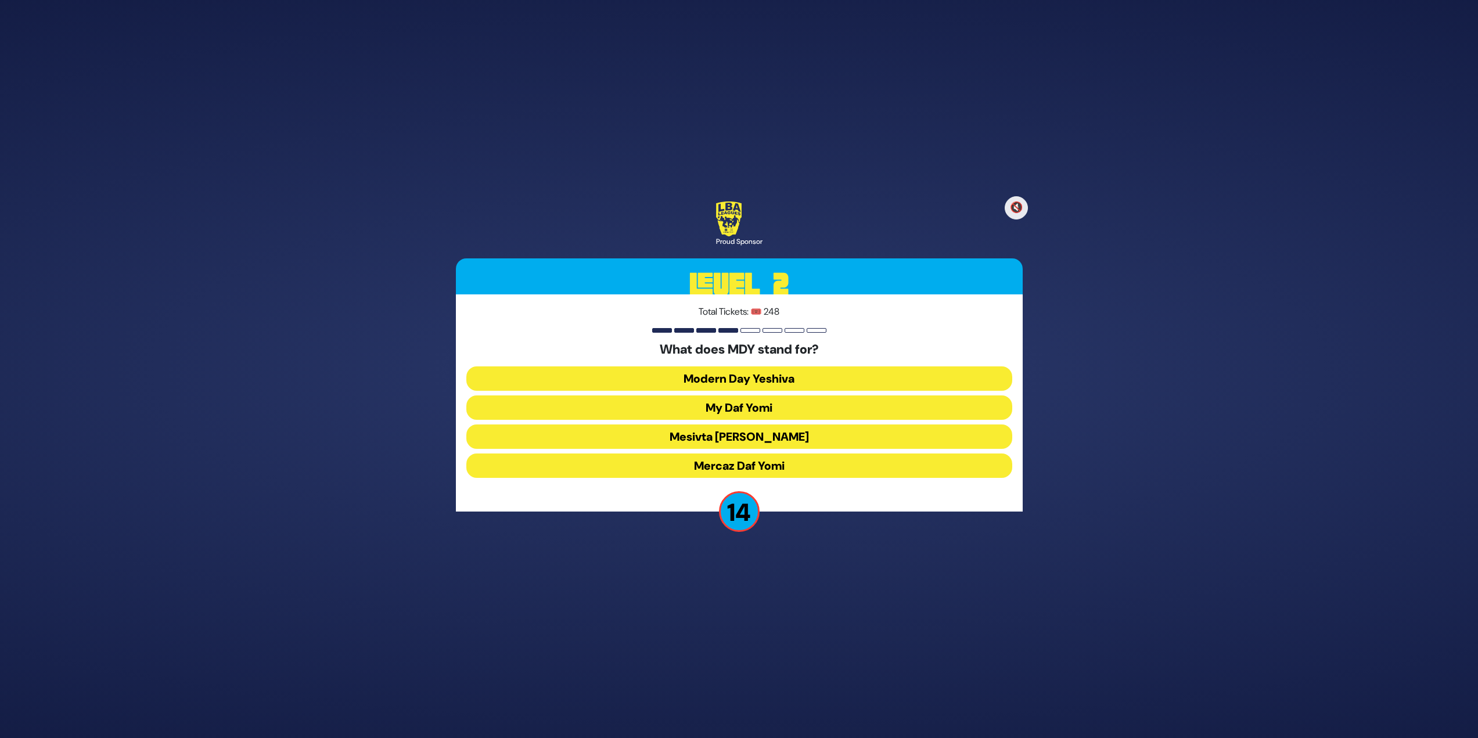
click at [722, 464] on button "Mercaz Daf Yomi" at bounding box center [739, 465] width 546 height 24
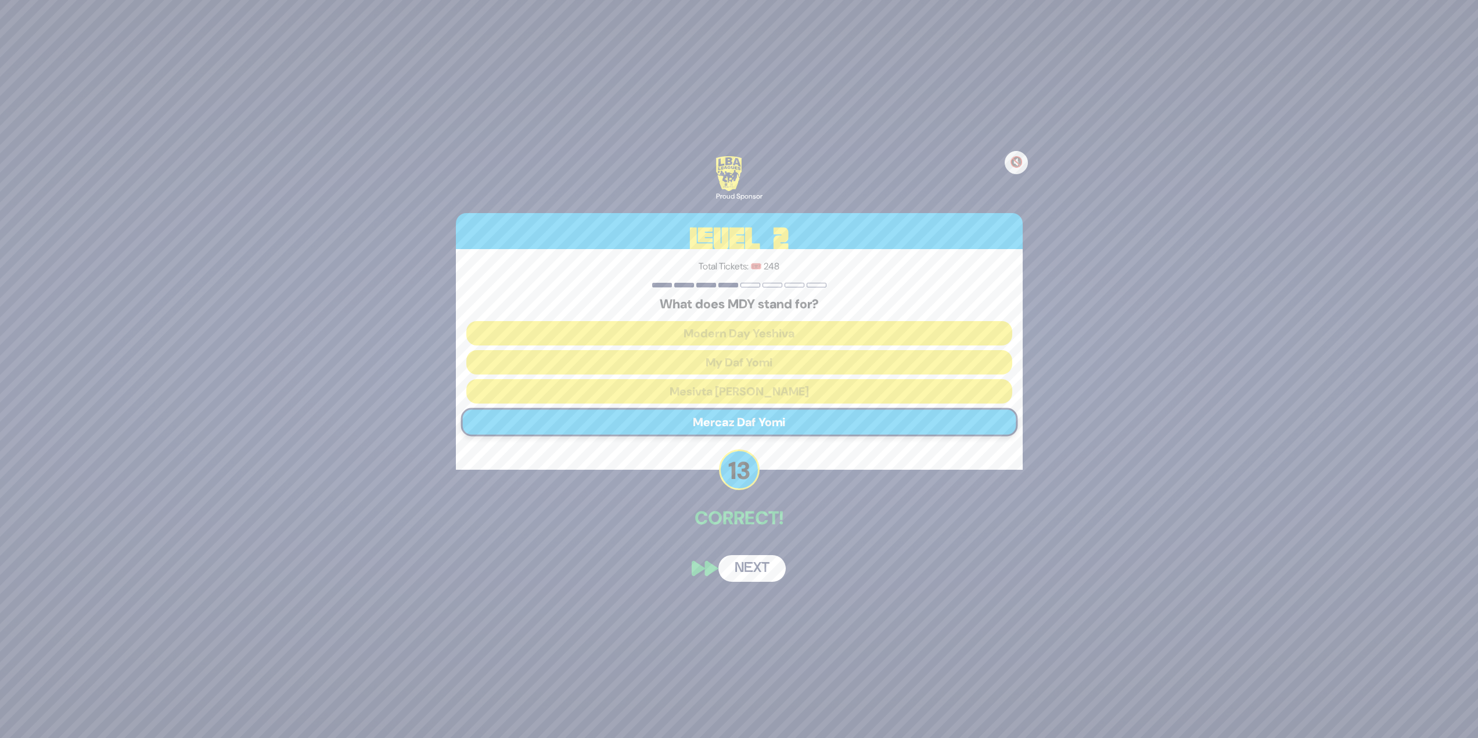
click at [755, 565] on button "Next" at bounding box center [751, 568] width 67 height 27
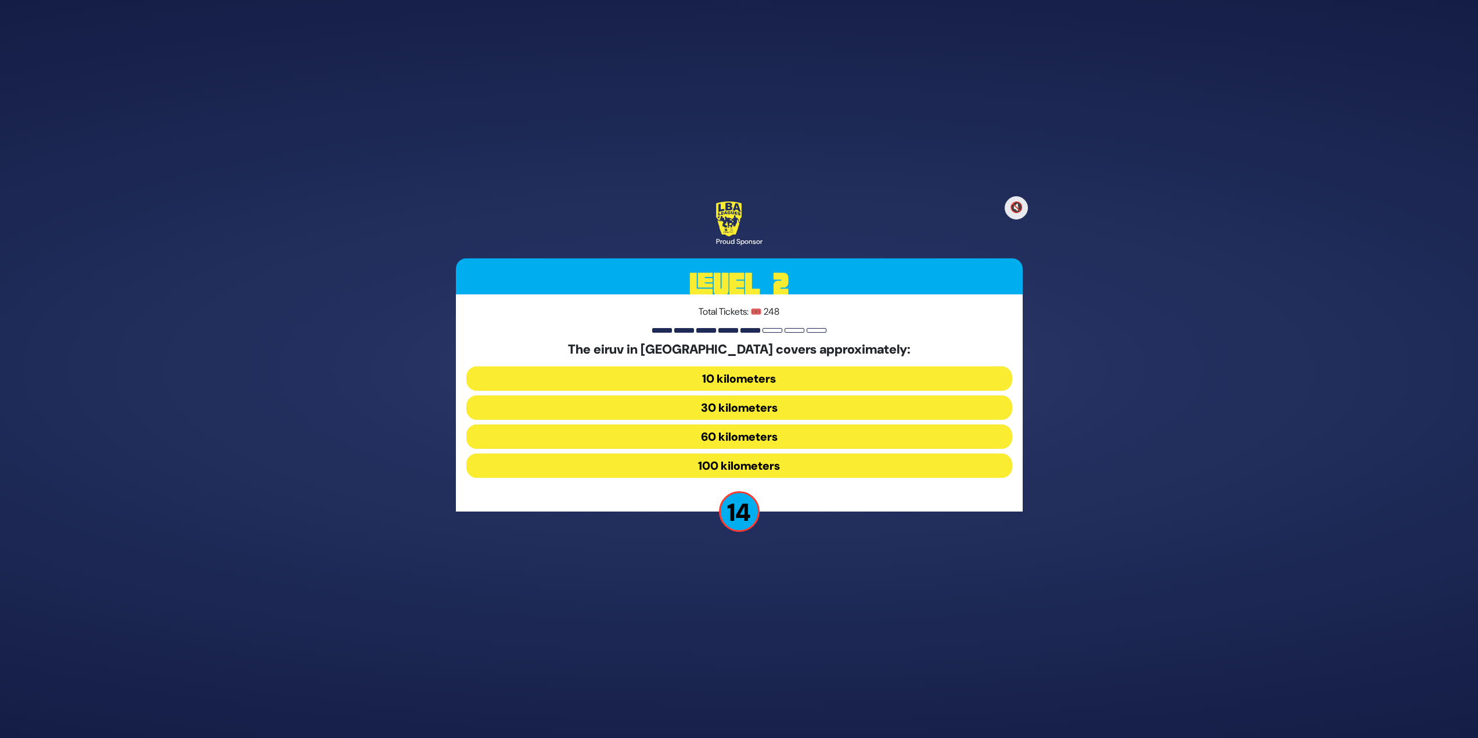
click at [752, 431] on button "60 kilometers" at bounding box center [739, 436] width 546 height 24
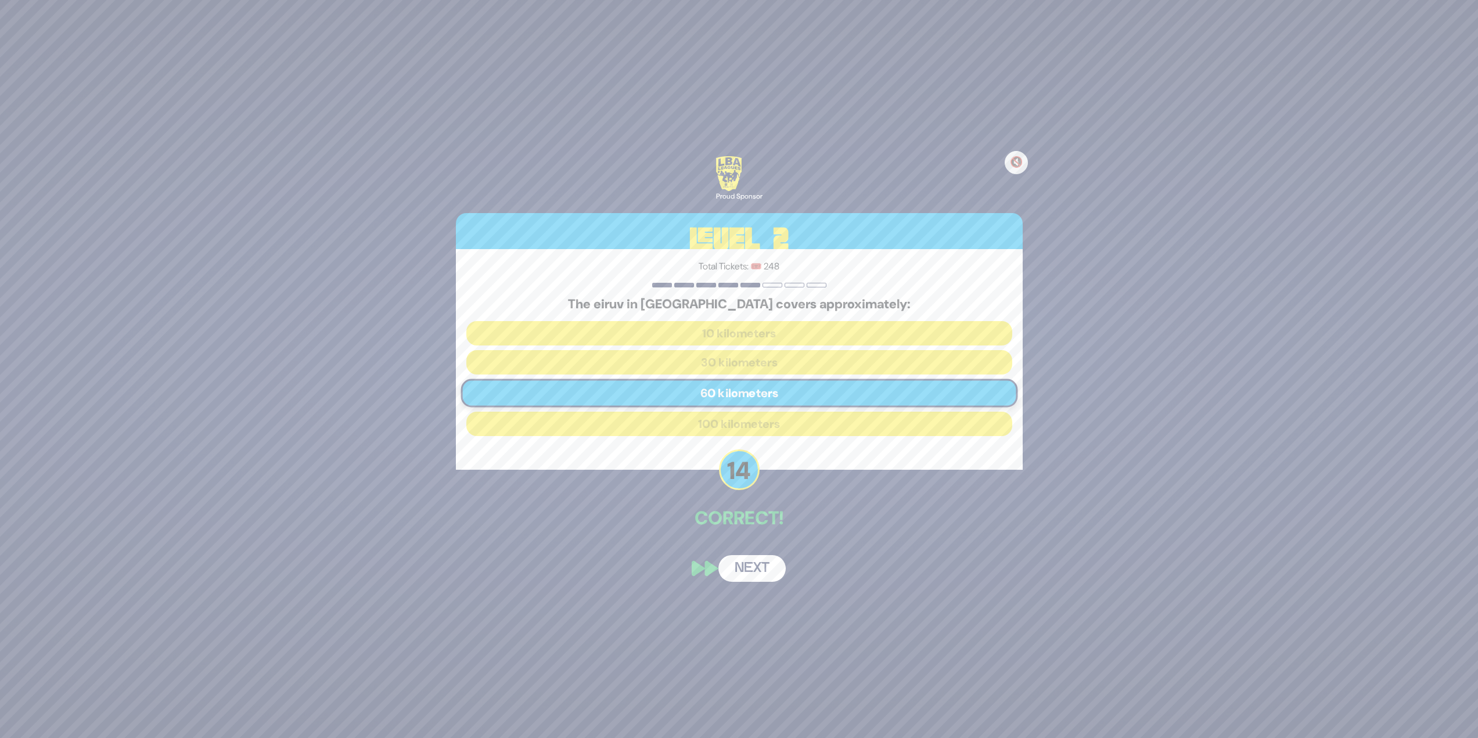
click at [747, 574] on button "Next" at bounding box center [751, 568] width 67 height 27
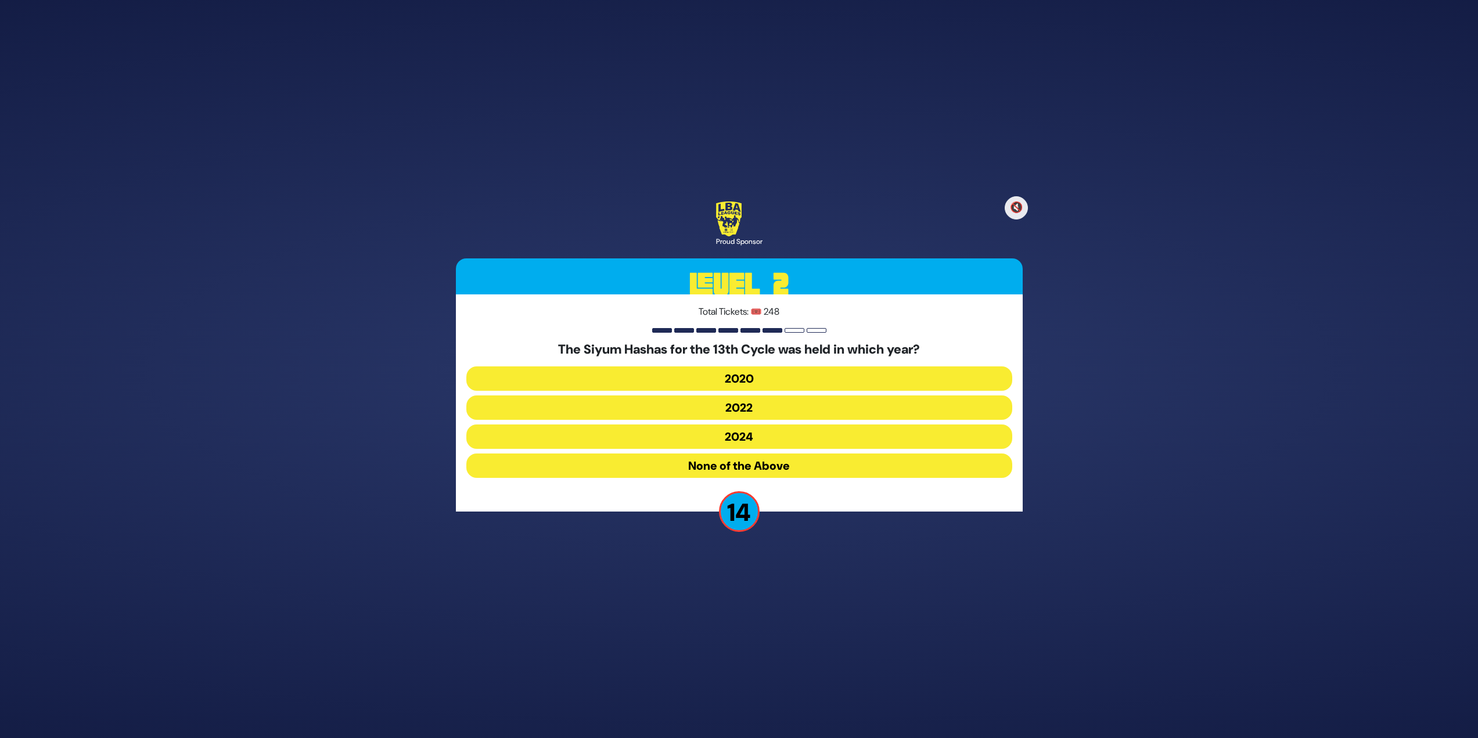
click at [735, 381] on button "2020" at bounding box center [739, 378] width 546 height 24
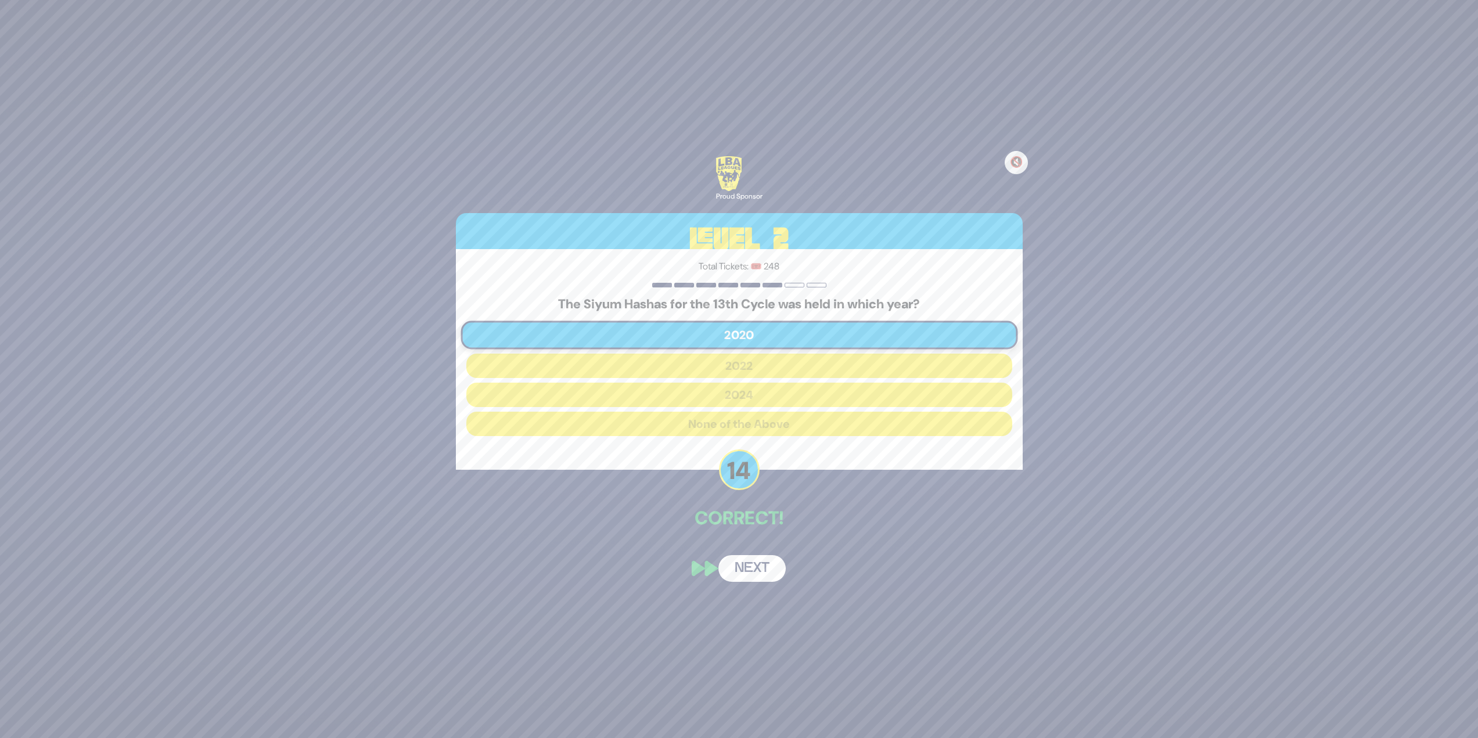
click at [742, 568] on button "Next" at bounding box center [751, 568] width 67 height 27
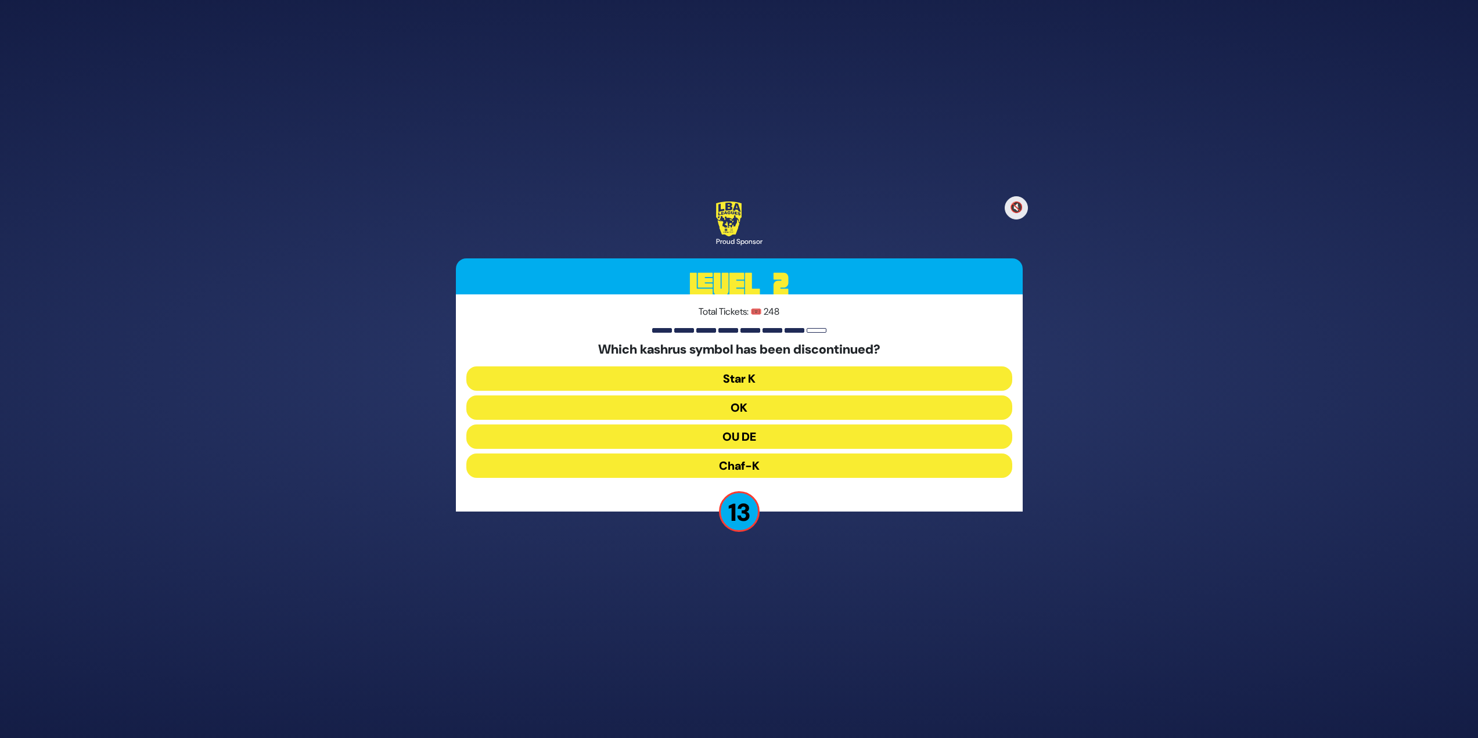
click at [737, 434] on button "OU DE" at bounding box center [739, 436] width 546 height 24
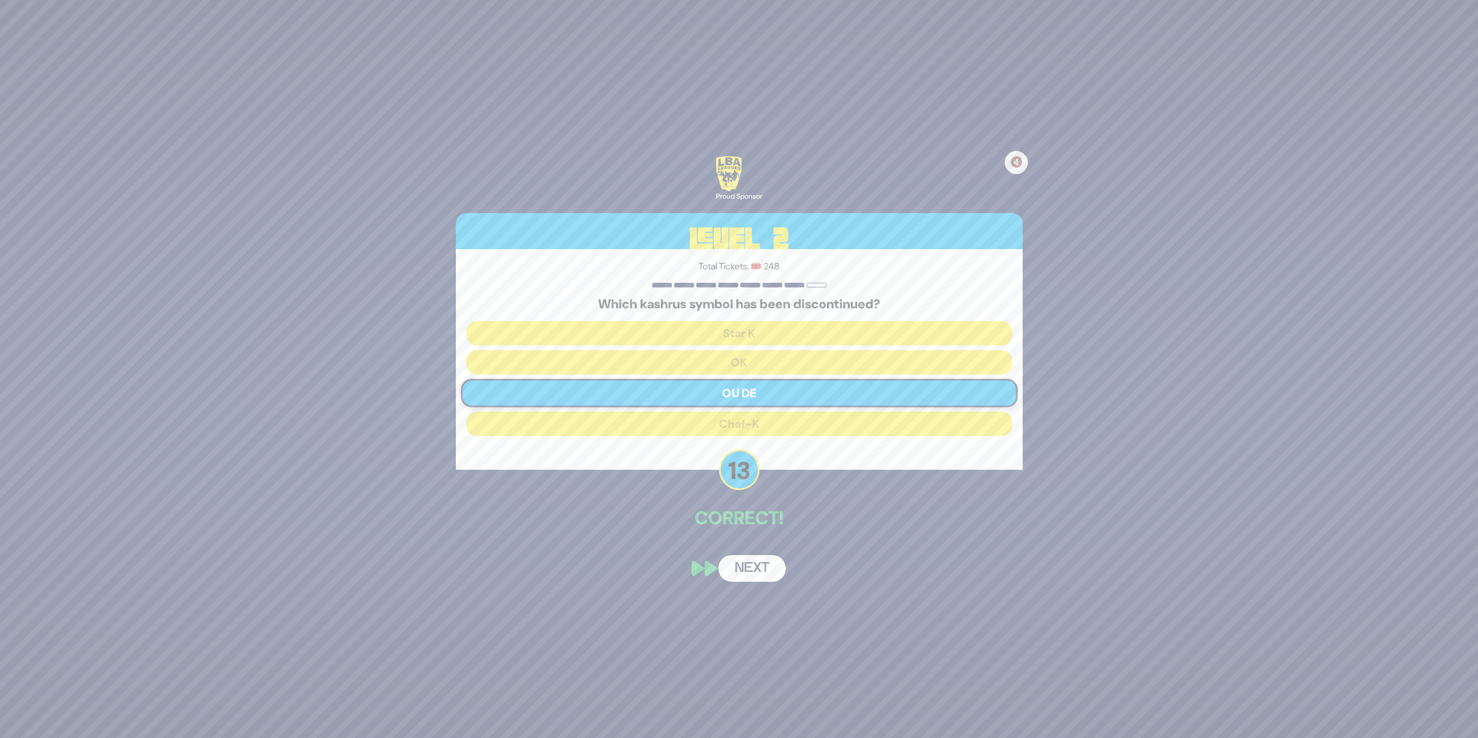
click at [748, 581] on button "Next" at bounding box center [751, 568] width 67 height 27
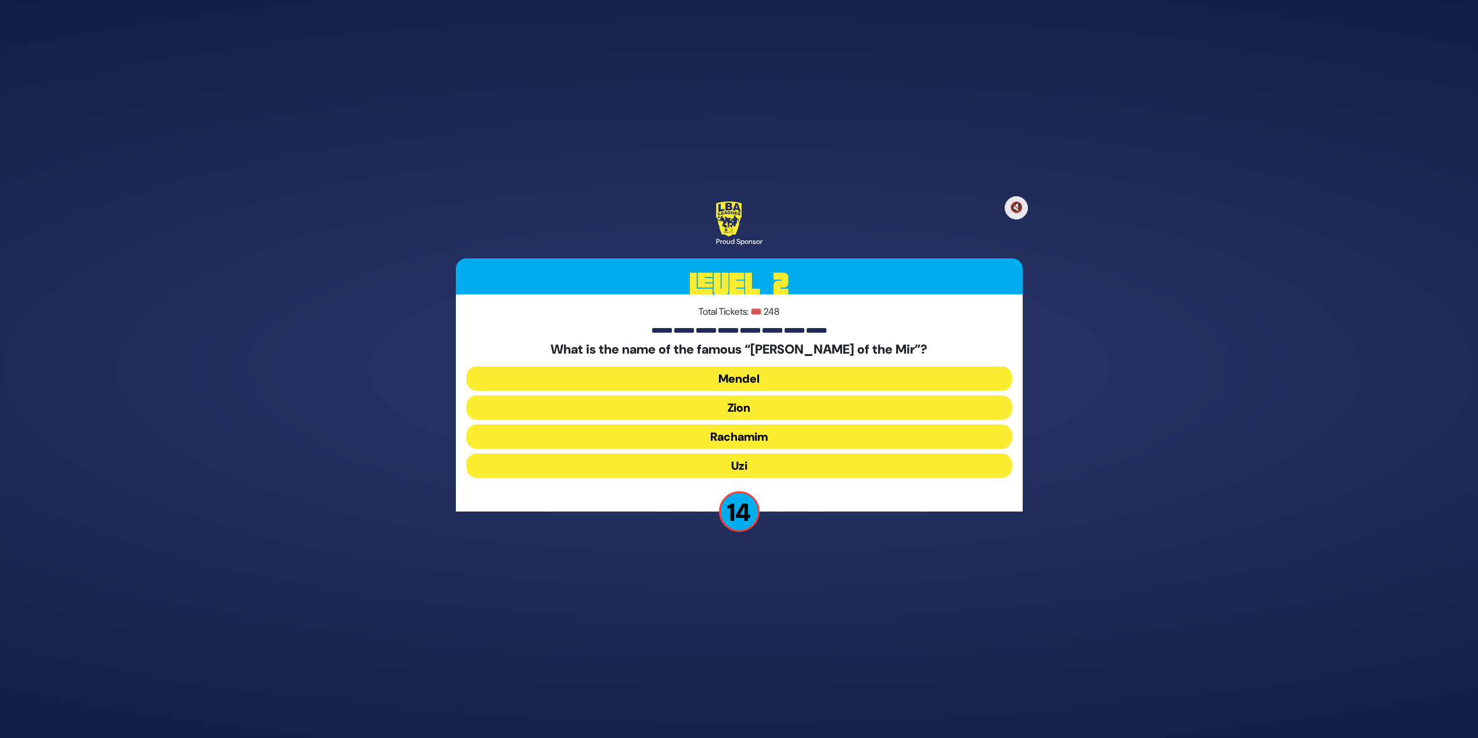
click at [760, 408] on button "Zion" at bounding box center [739, 407] width 546 height 24
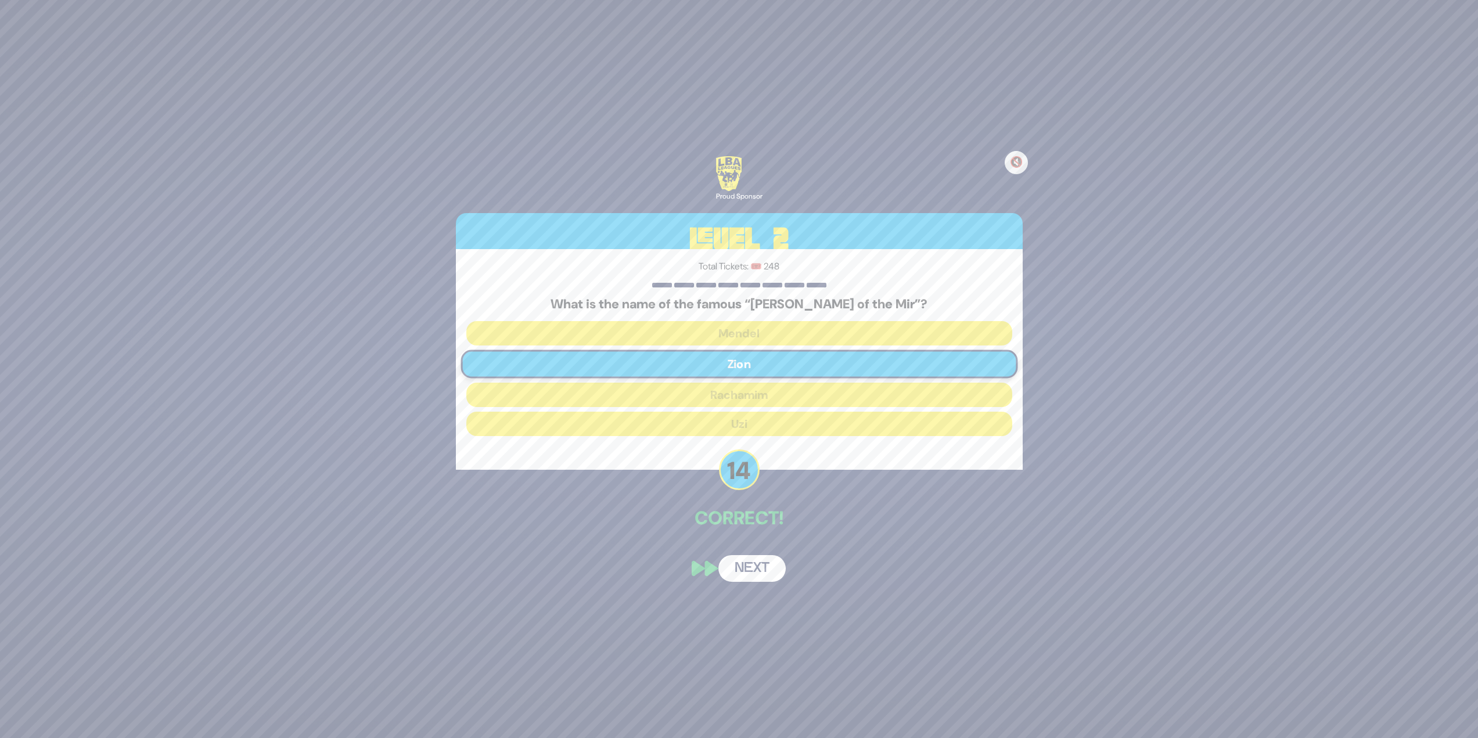
click at [745, 563] on button "Next" at bounding box center [751, 568] width 67 height 27
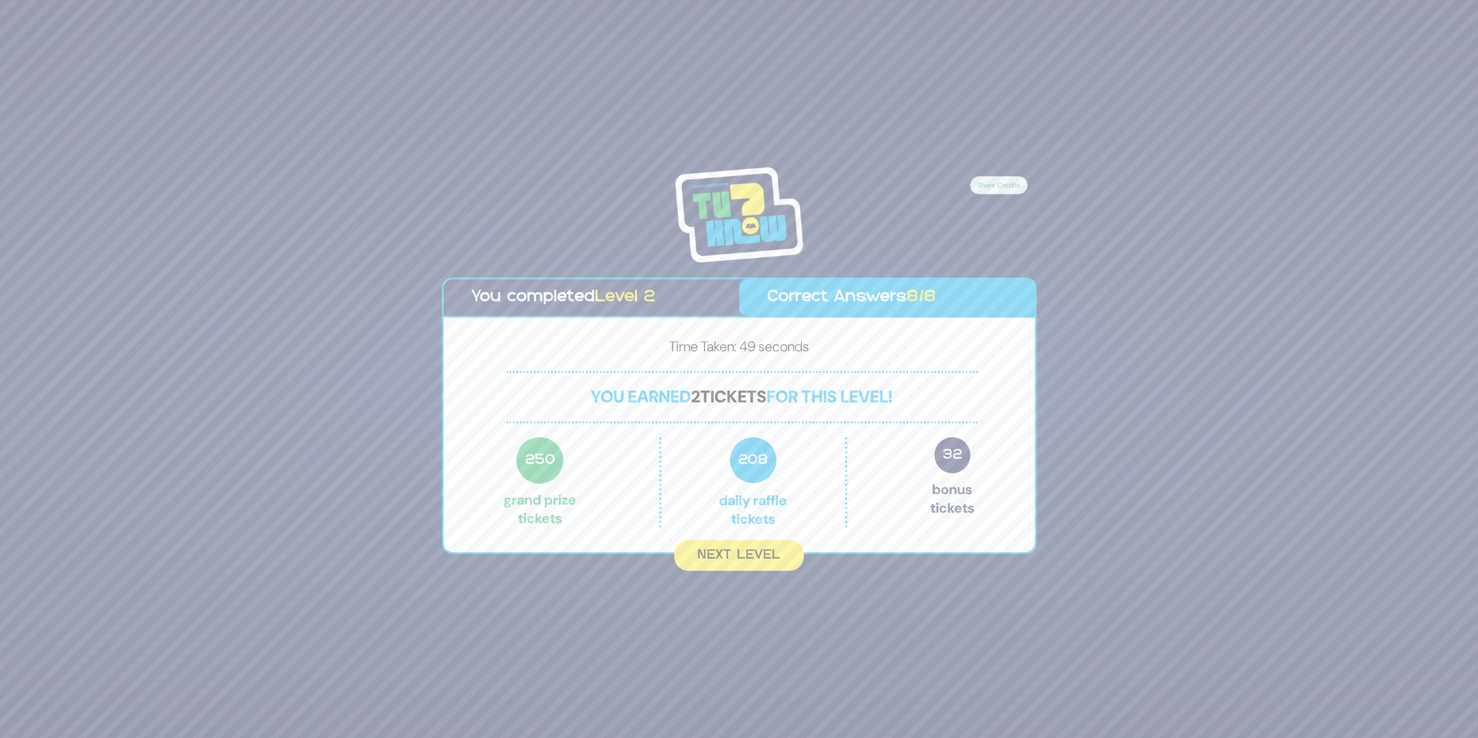
click at [721, 557] on button "Next Level" at bounding box center [738, 555] width 129 height 31
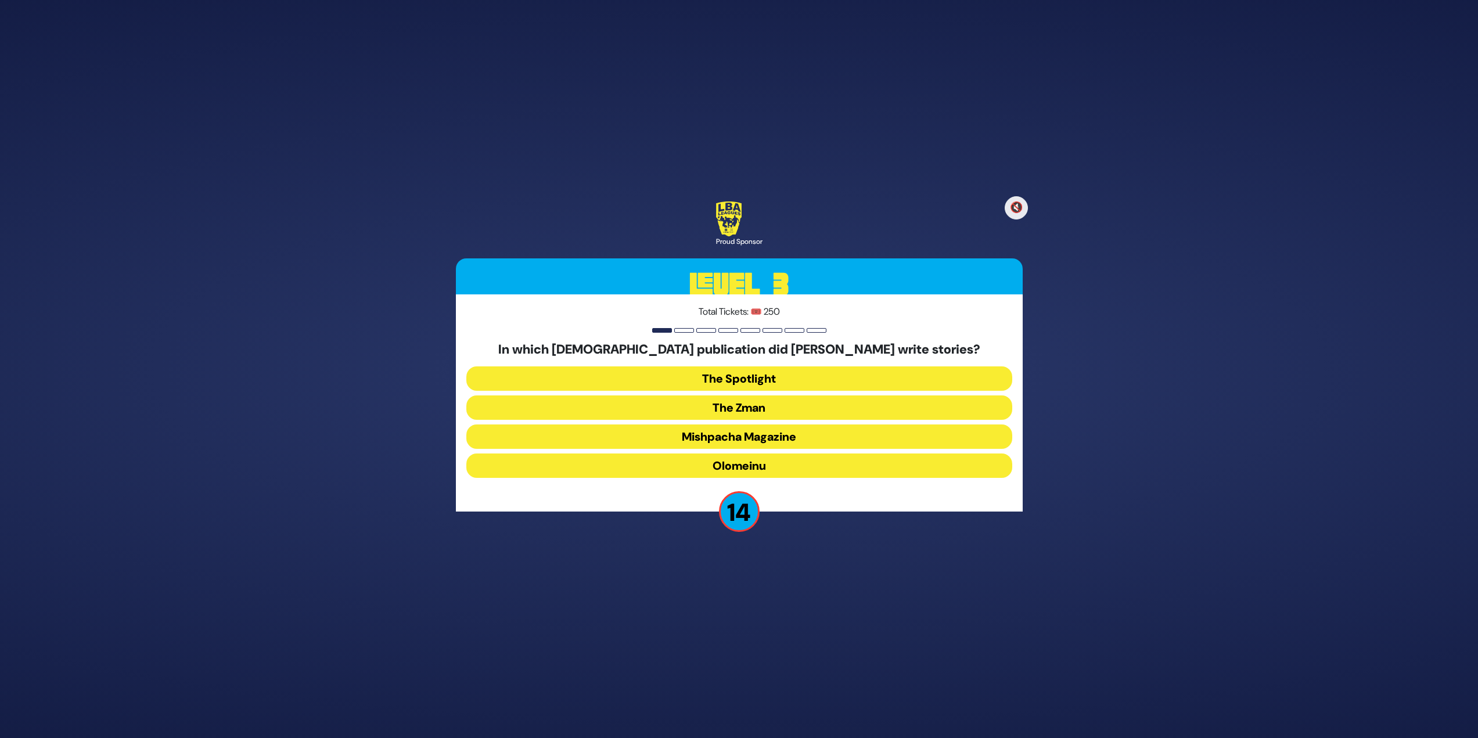
click at [684, 477] on button "Olomeinu" at bounding box center [739, 465] width 546 height 24
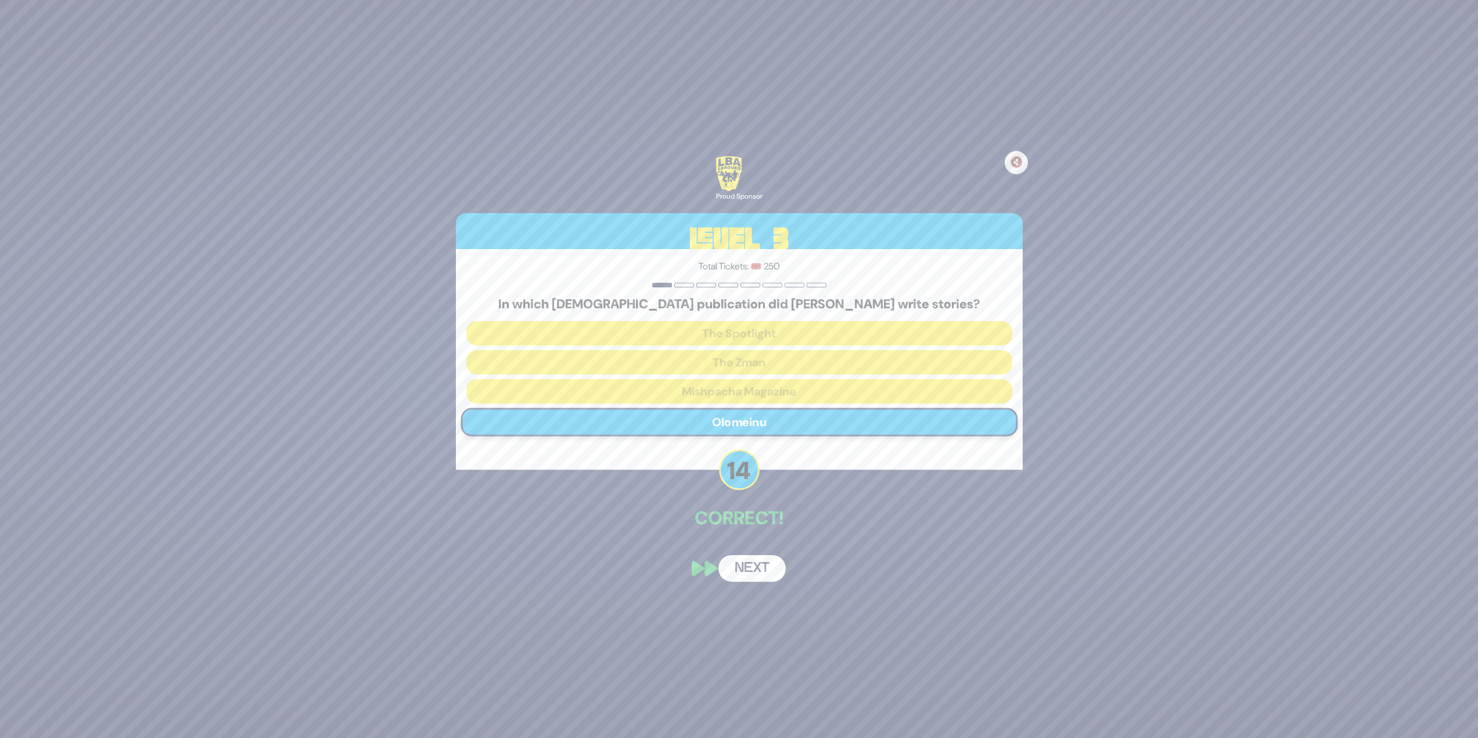
click at [744, 553] on div "🔇 Proud Sponsor Level 3 Total Tickets: 🎟️ 250 In which [DEMOGRAPHIC_DATA] publi…" at bounding box center [739, 368] width 595 height 453
click at [749, 565] on button "Next" at bounding box center [751, 568] width 67 height 27
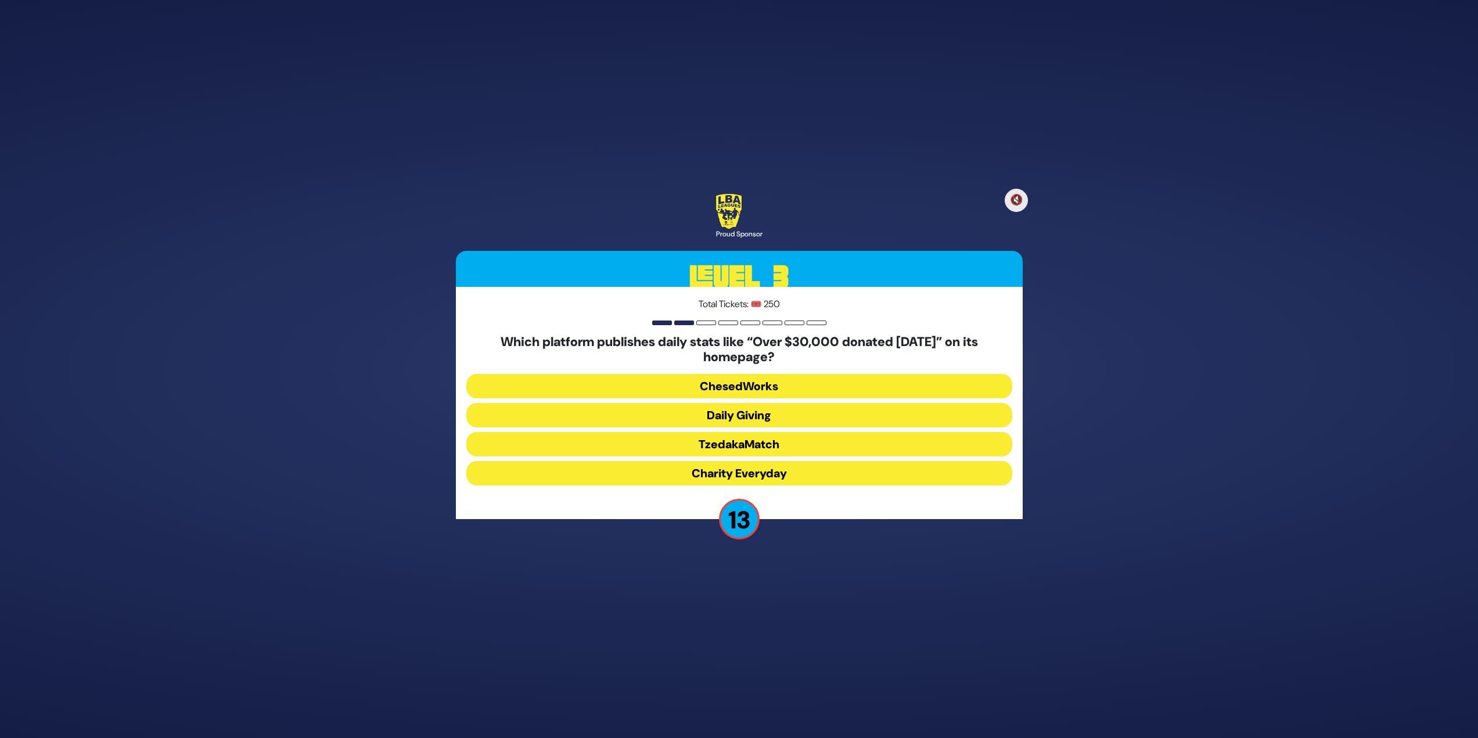
click at [783, 416] on button "Daily Giving" at bounding box center [739, 415] width 546 height 24
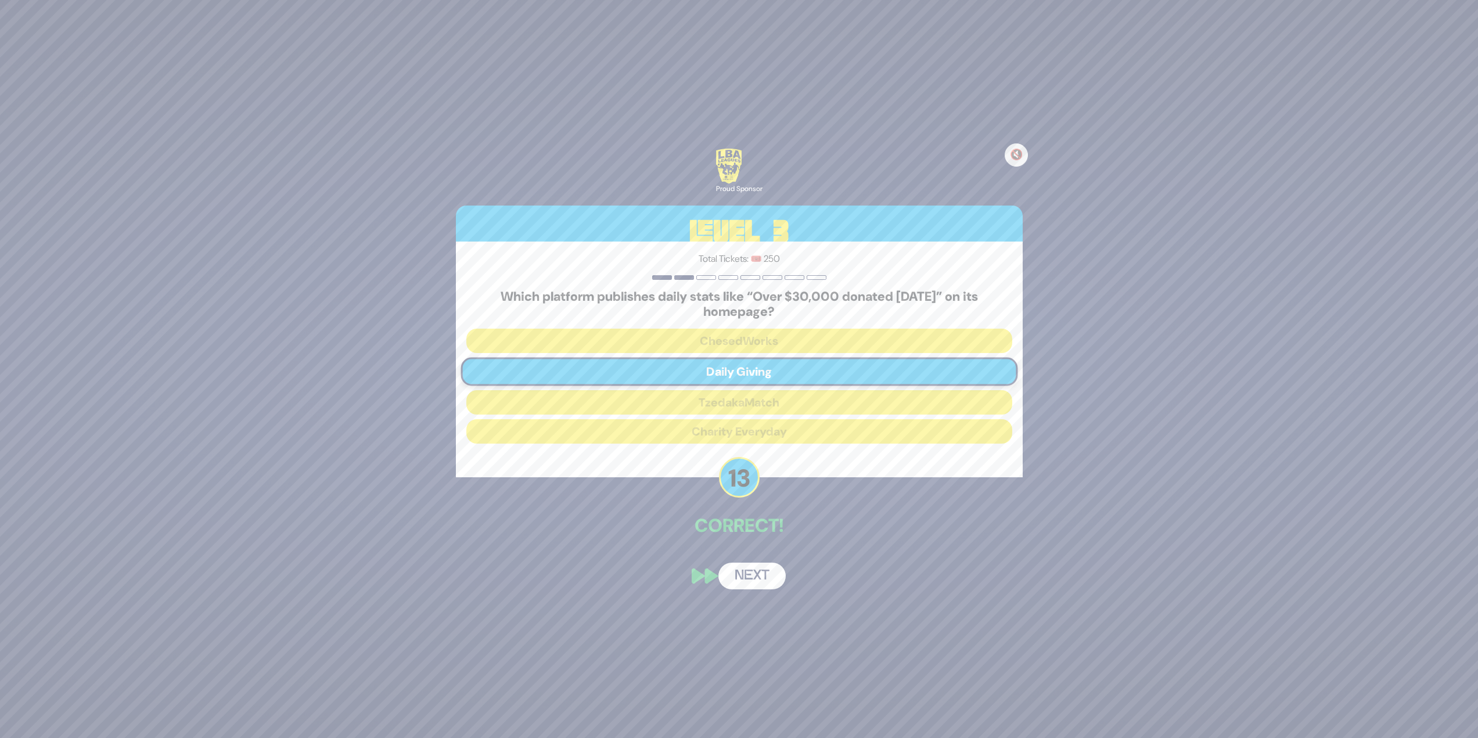
click at [760, 580] on button "Next" at bounding box center [751, 576] width 67 height 27
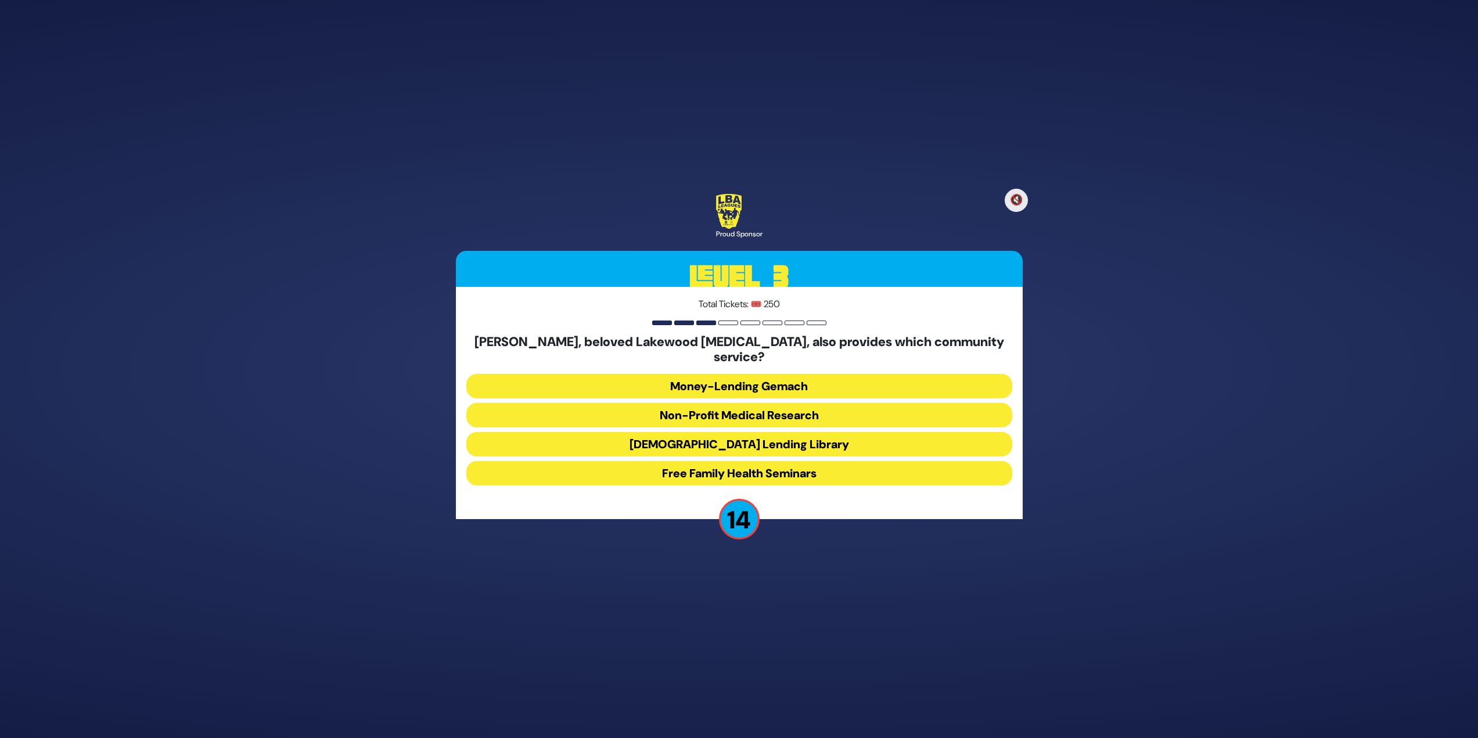
click at [797, 434] on button "[DEMOGRAPHIC_DATA] Lending Library" at bounding box center [739, 444] width 546 height 24
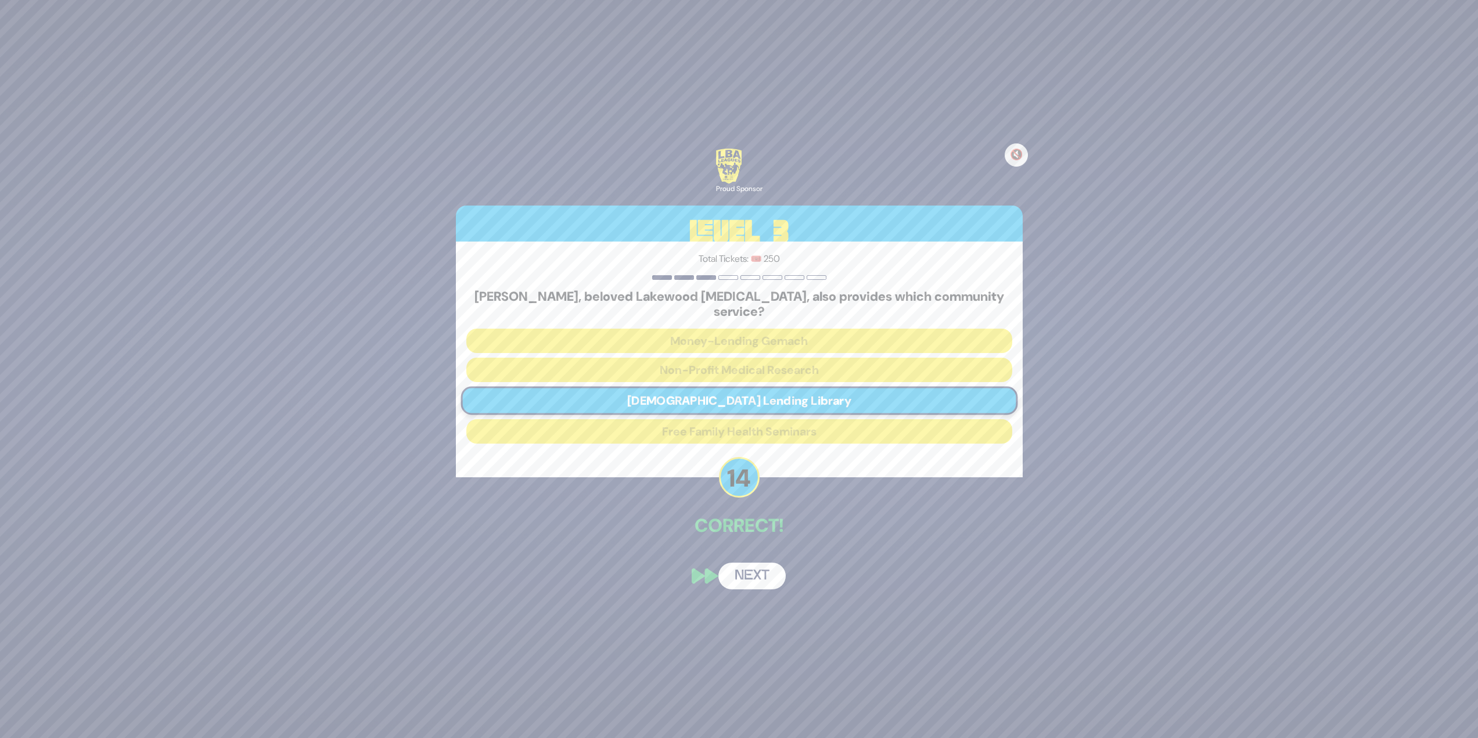
click at [750, 568] on button "Next" at bounding box center [751, 576] width 67 height 27
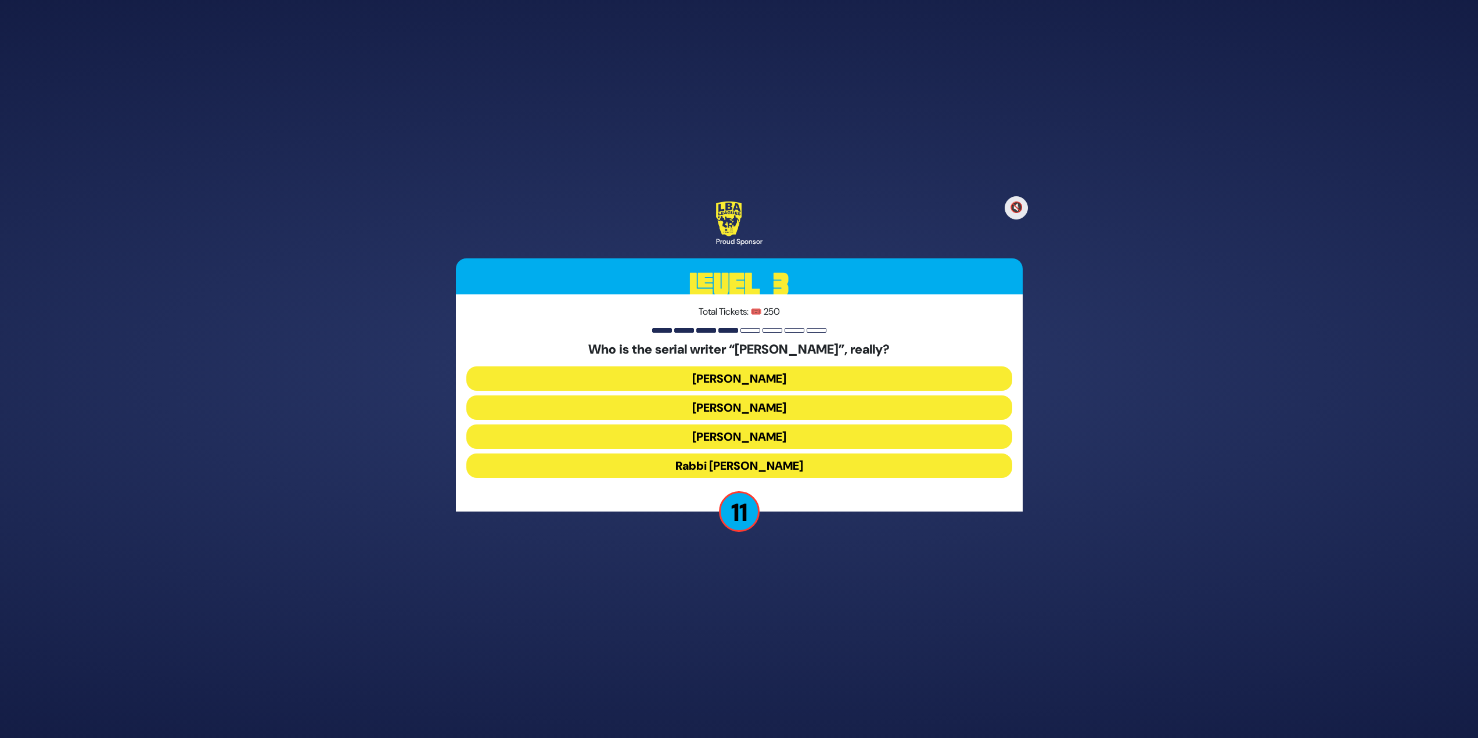
click at [767, 402] on button "[PERSON_NAME]" at bounding box center [739, 407] width 546 height 24
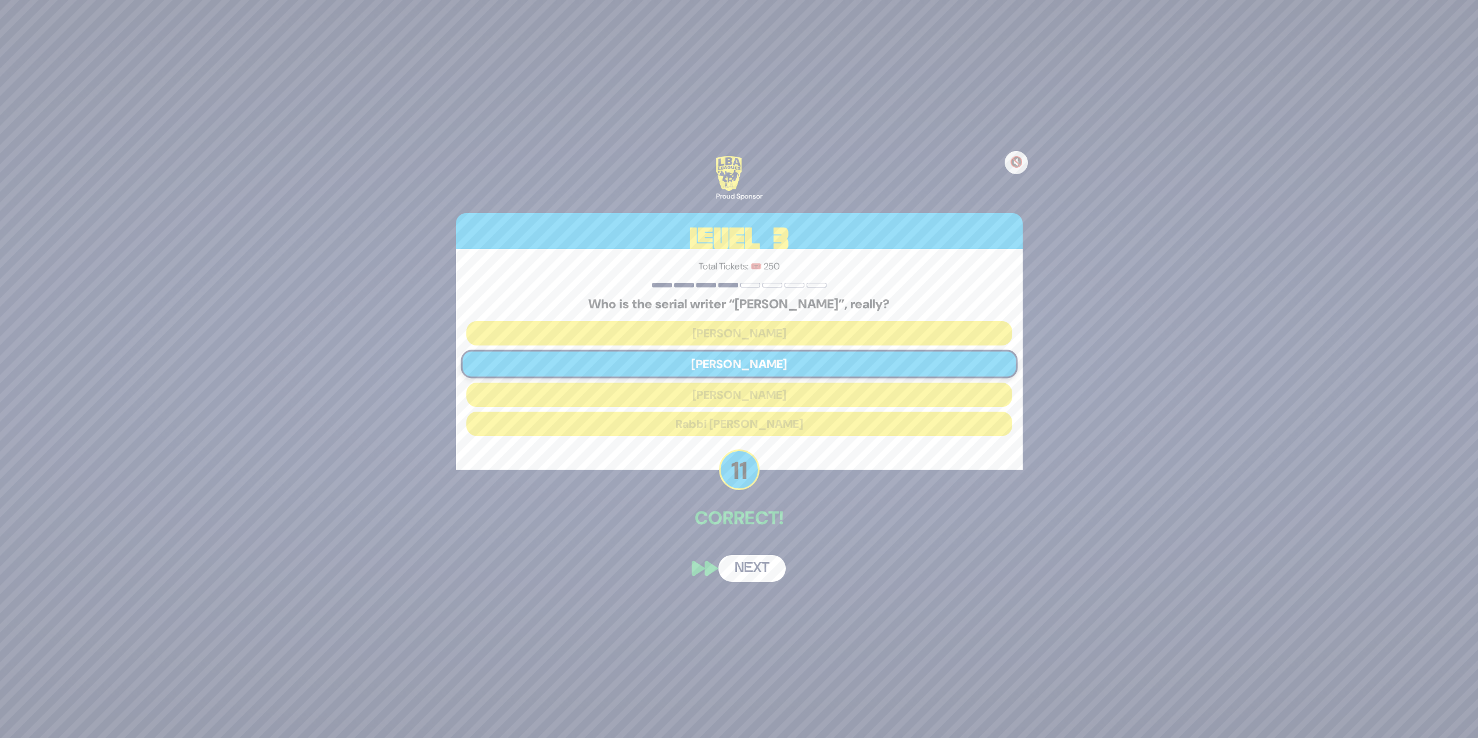
click at [752, 563] on button "Next" at bounding box center [751, 568] width 67 height 27
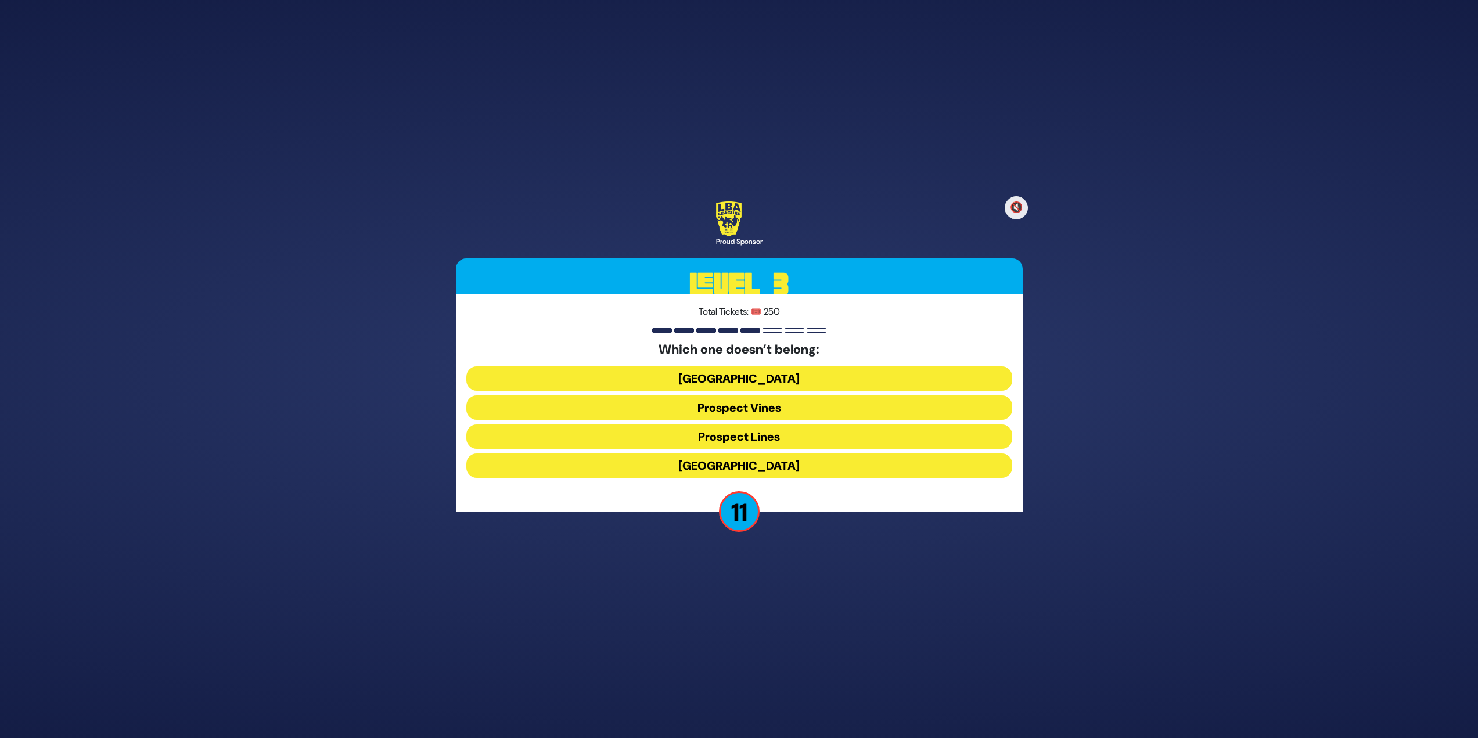
click at [766, 436] on button "Prospect Lines" at bounding box center [739, 436] width 546 height 24
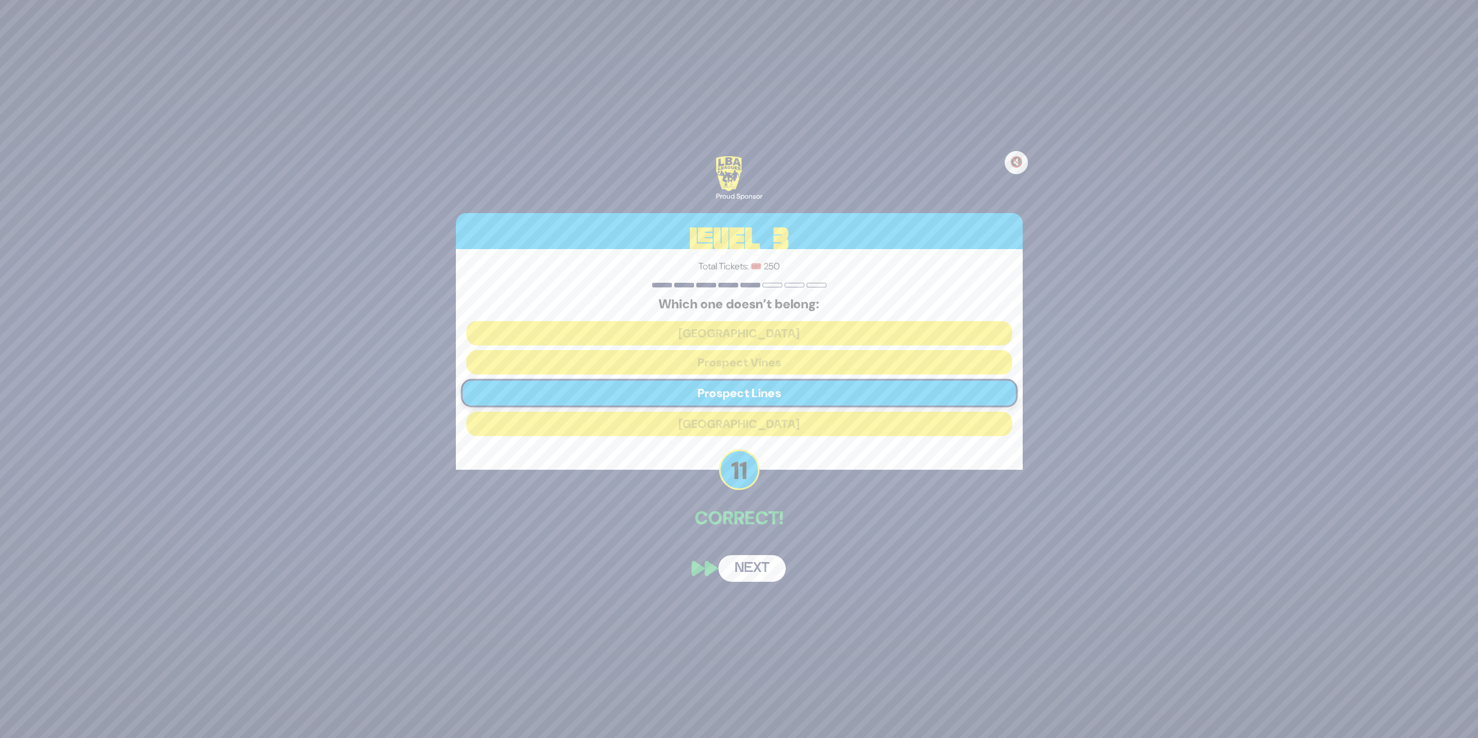
click at [741, 563] on button "Next" at bounding box center [751, 568] width 67 height 27
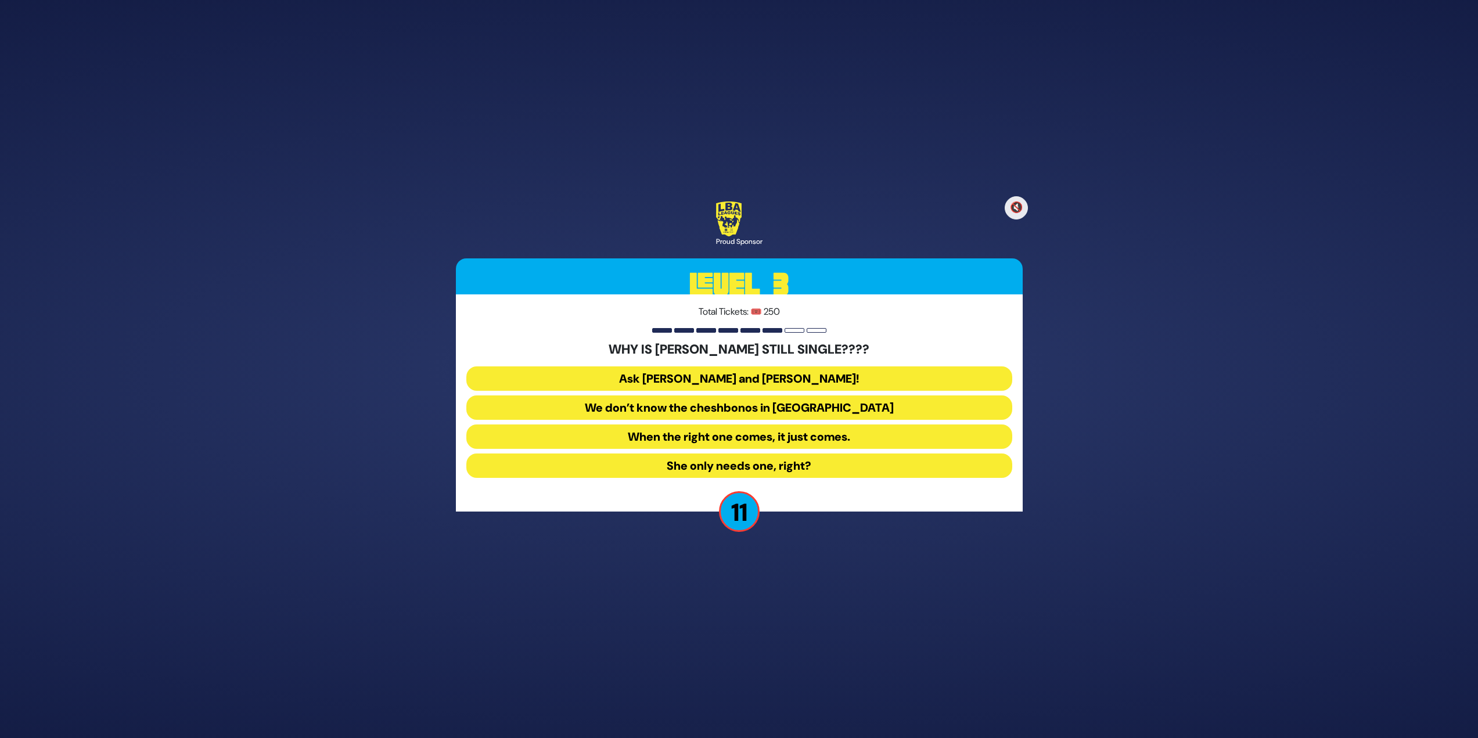
click at [823, 372] on button "Ask [PERSON_NAME] and [PERSON_NAME]!" at bounding box center [739, 378] width 546 height 24
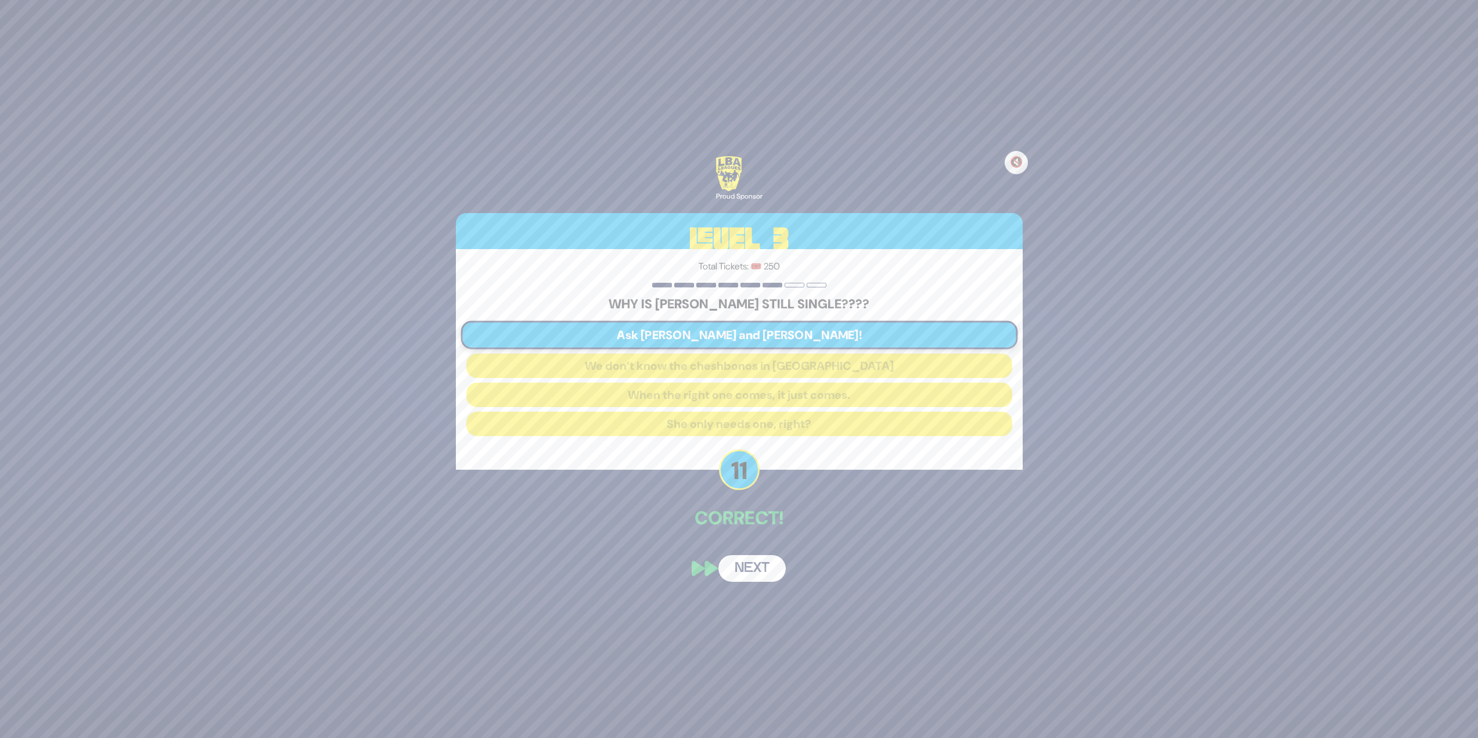
click at [752, 557] on button "Next" at bounding box center [751, 568] width 67 height 27
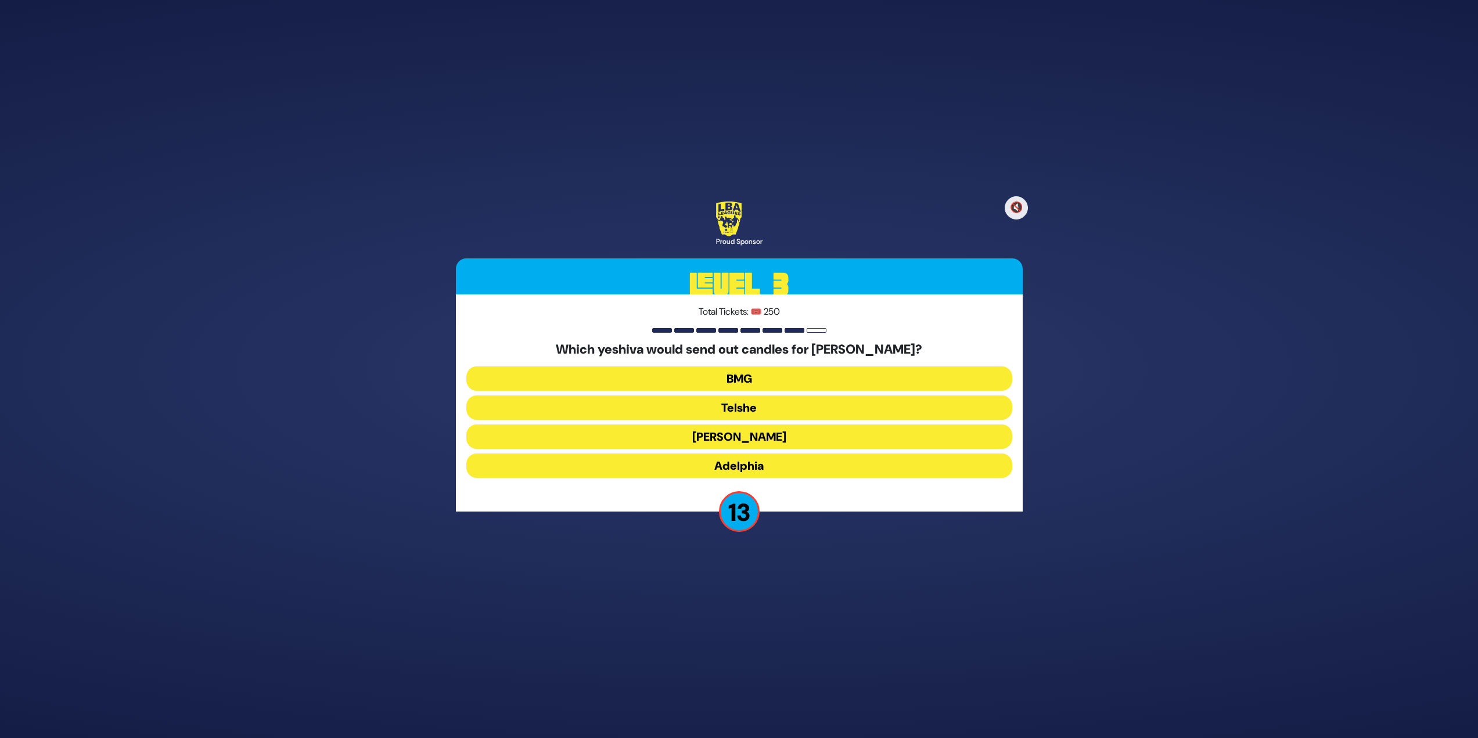
click at [734, 416] on button "Telshe" at bounding box center [739, 407] width 546 height 24
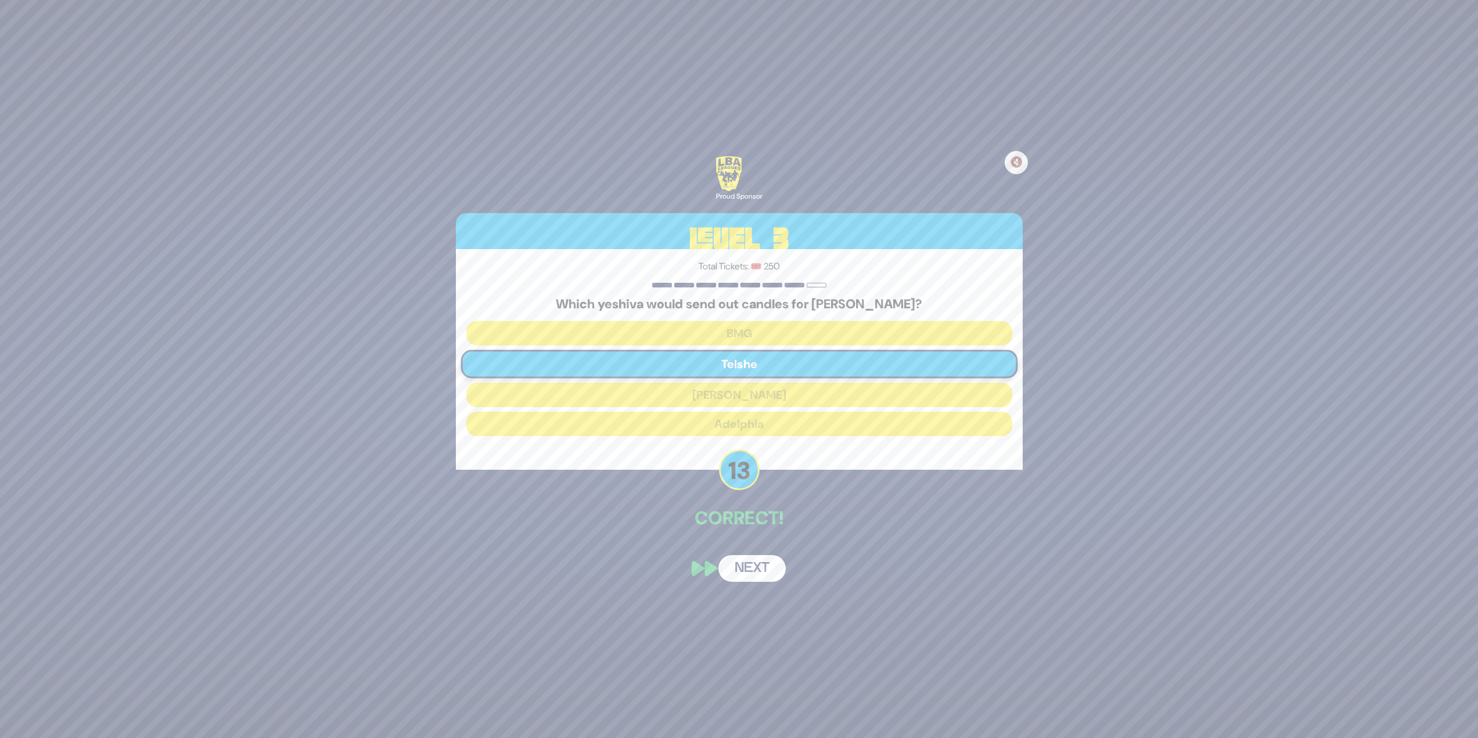
click at [768, 564] on button "Next" at bounding box center [751, 568] width 67 height 27
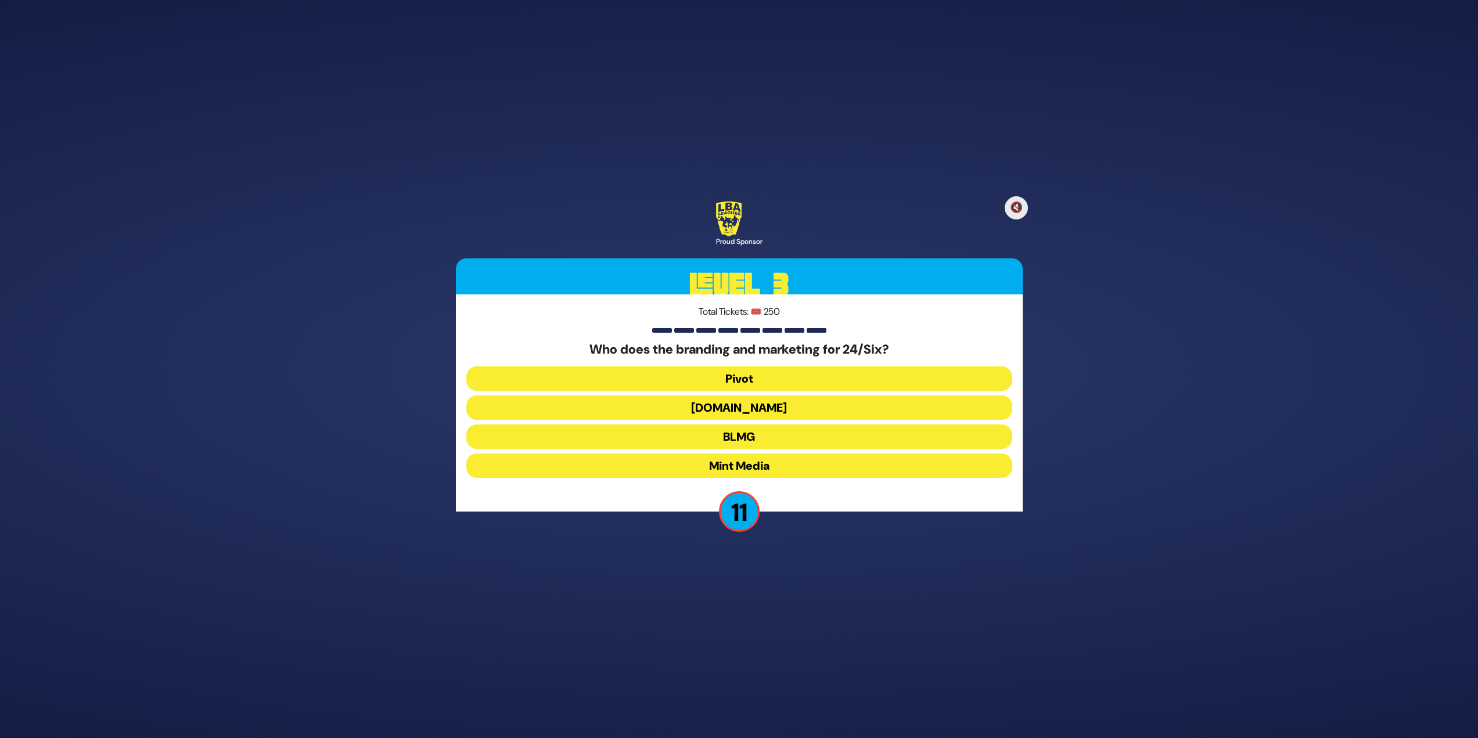
click at [844, 369] on button "Pivot" at bounding box center [739, 378] width 546 height 24
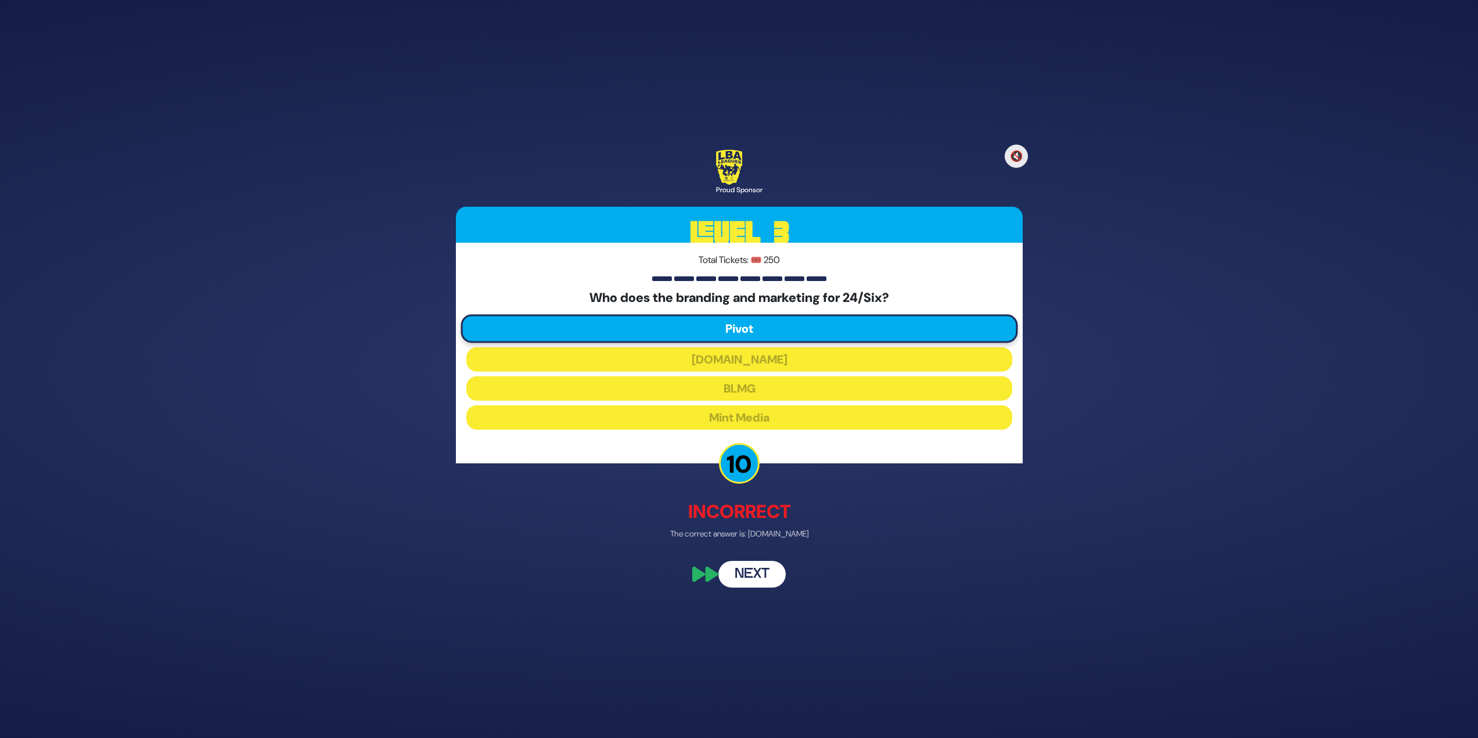
click at [762, 565] on button "Next" at bounding box center [751, 574] width 67 height 27
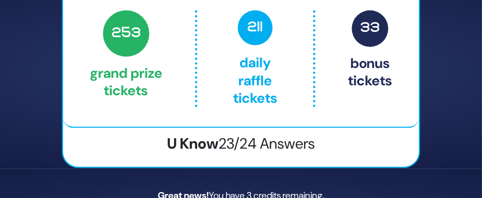
scroll to position [30, 0]
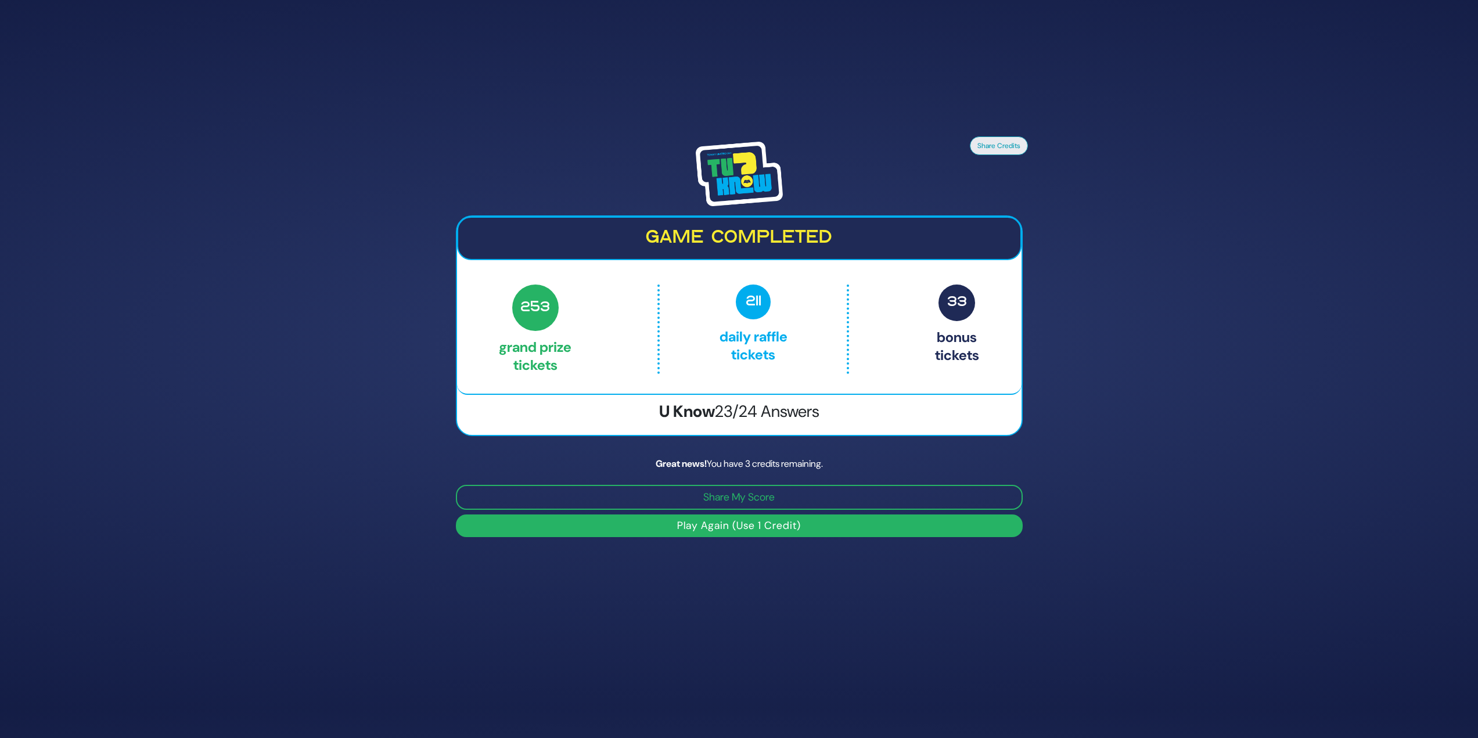
click at [627, 524] on button "Play Again (Use 1 Credit)" at bounding box center [739, 525] width 567 height 23
click at [743, 530] on button "Play Again (Use 1 Credit)" at bounding box center [739, 525] width 567 height 23
click at [762, 525] on button "Play Again (Use 1 Credit)" at bounding box center [739, 525] width 567 height 23
